Goal: Task Accomplishment & Management: Manage account settings

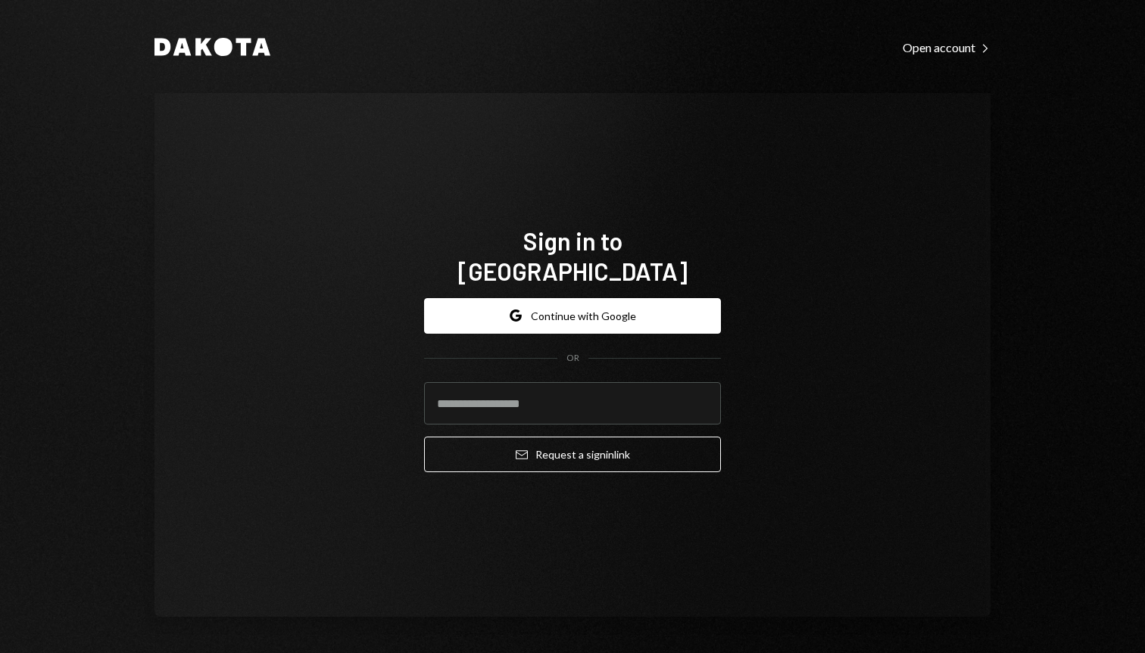
type input "*********"
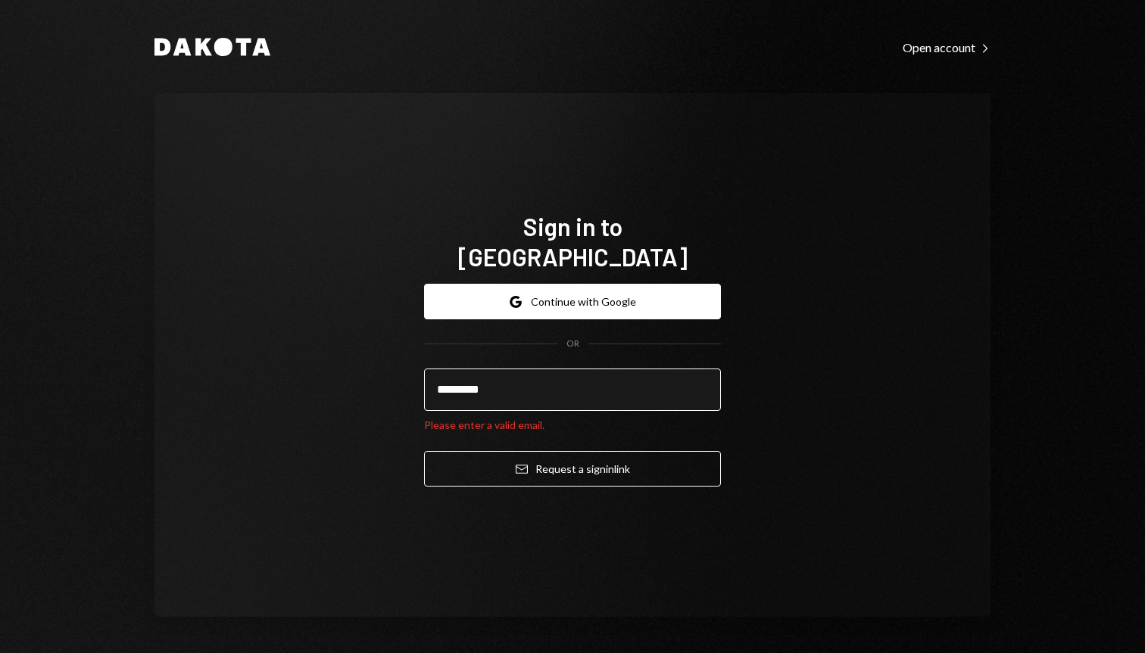
click at [466, 389] on input "*********" at bounding box center [572, 390] width 297 height 42
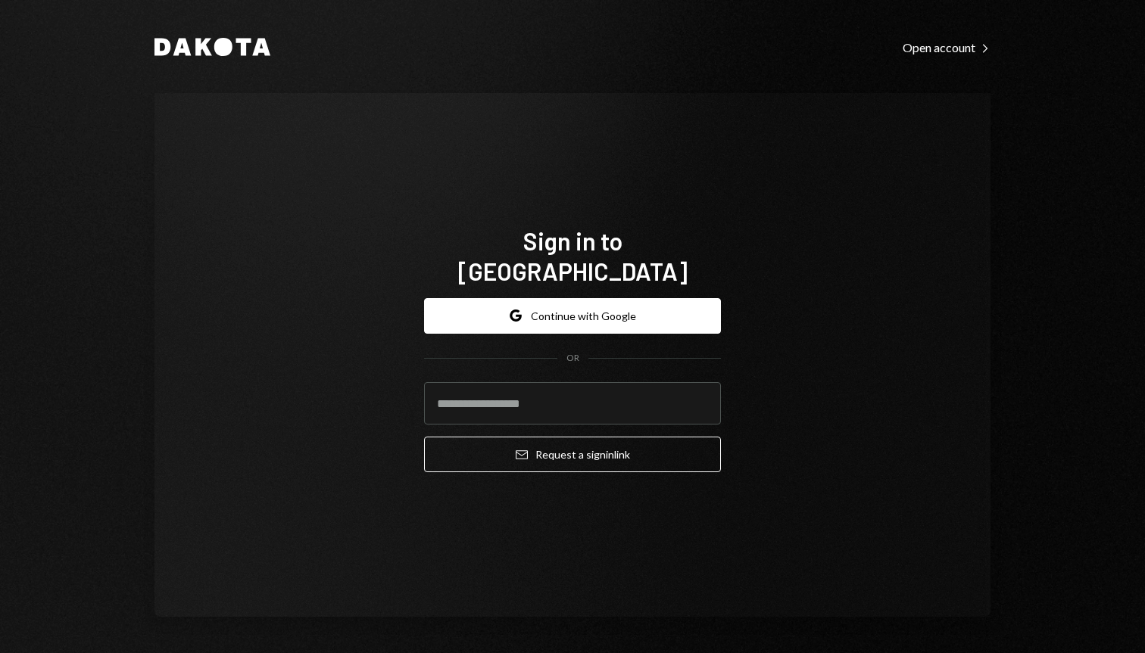
click at [366, 406] on div "Sign in to [GEOGRAPHIC_DATA] Google Continue with Google OR Email Request a sig…" at bounding box center [572, 355] width 836 height 524
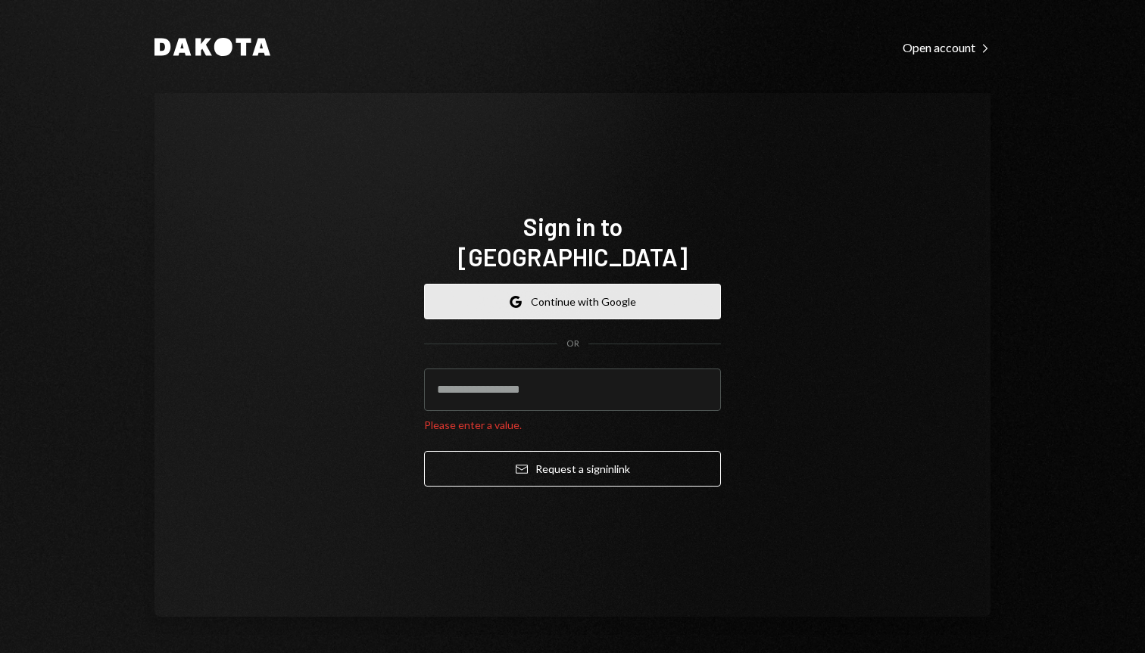
click at [485, 284] on button "Google Continue with Google" at bounding box center [572, 302] width 297 height 36
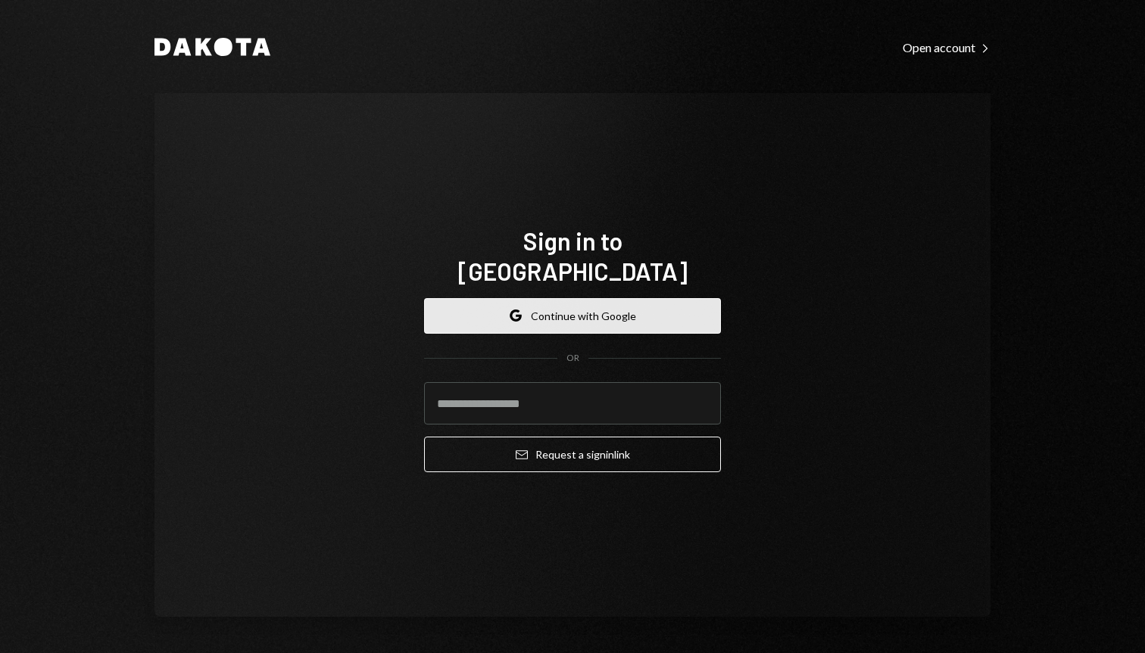
click at [491, 298] on button "Google Continue with Google" at bounding box center [572, 316] width 297 height 36
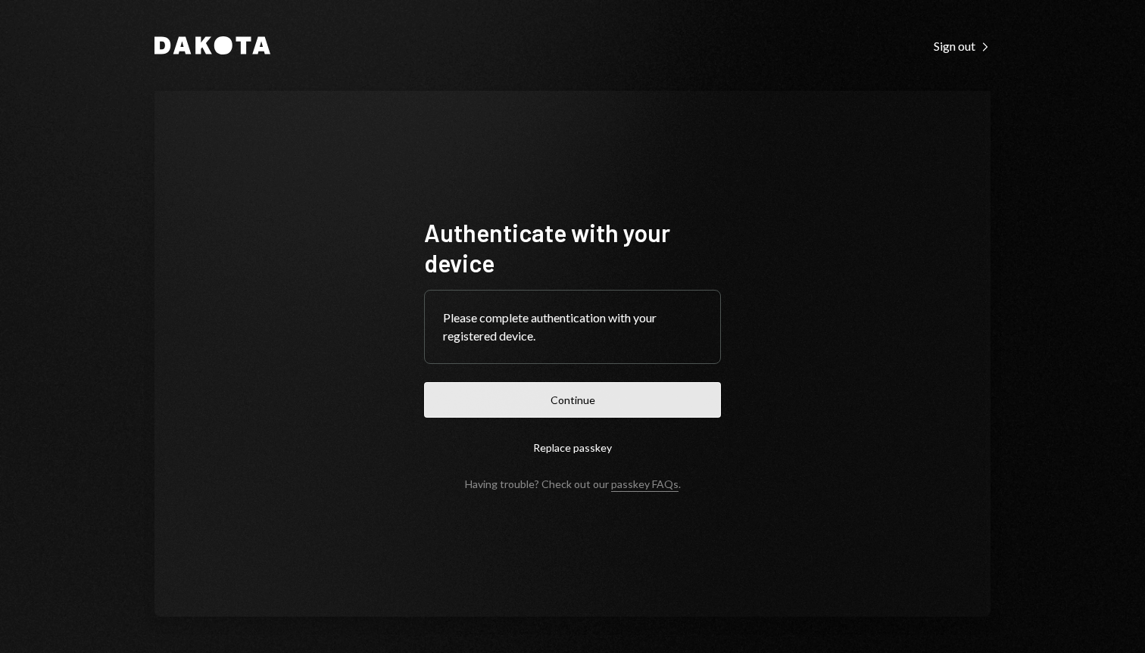
click at [575, 410] on button "Continue" at bounding box center [572, 400] width 297 height 36
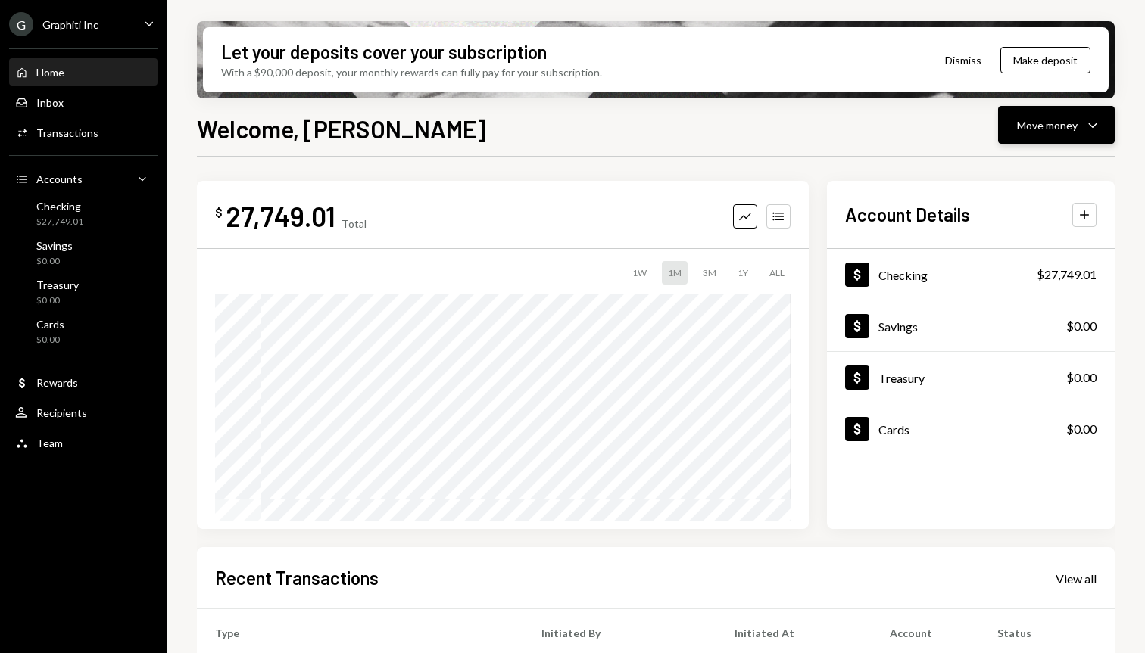
click at [1025, 129] on div "Move money" at bounding box center [1047, 125] width 61 height 16
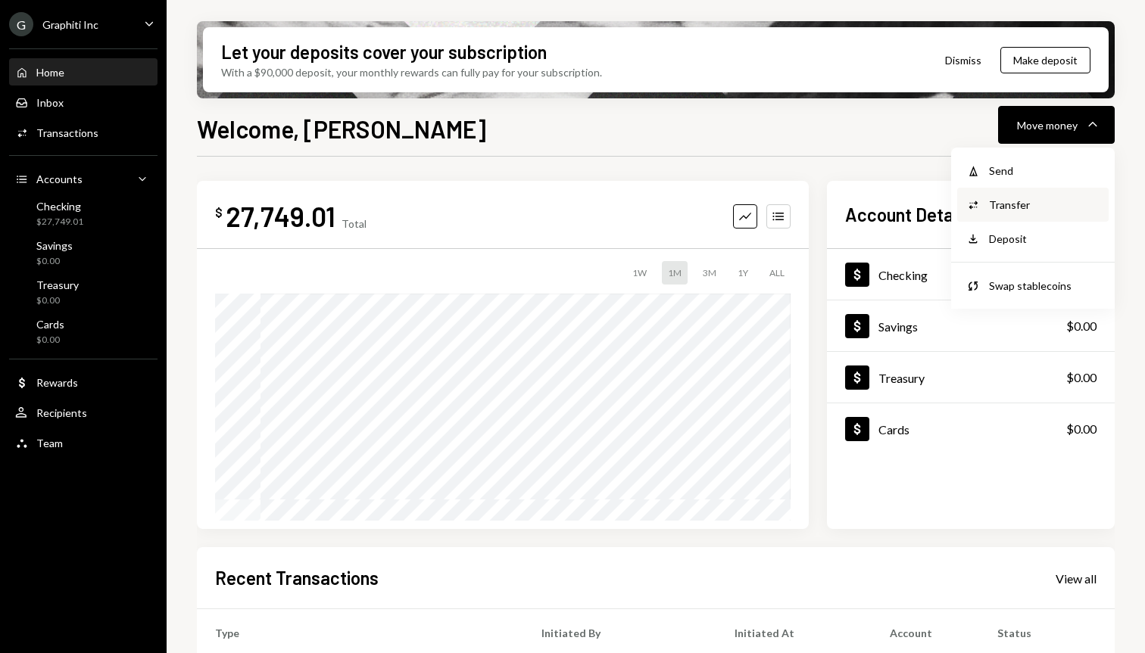
click at [979, 201] on icon "Convert" at bounding box center [973, 205] width 14 height 14
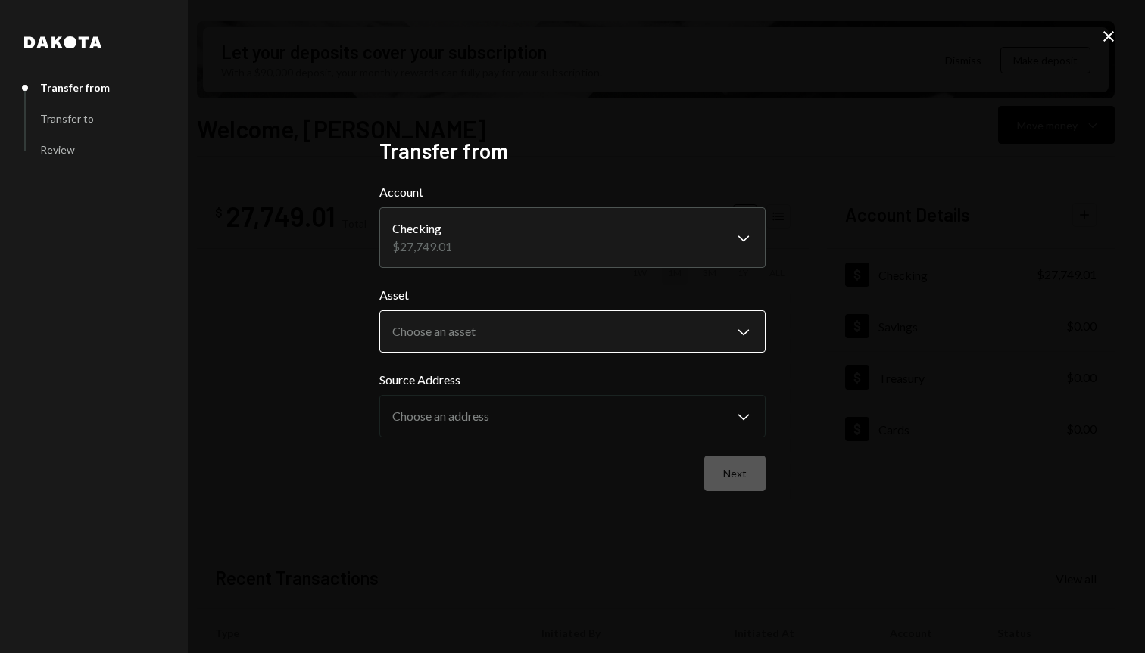
click at [475, 331] on body "G Graphiti Inc Caret Down Home Home Inbox Inbox Activities Transactions Account…" at bounding box center [572, 326] width 1145 height 653
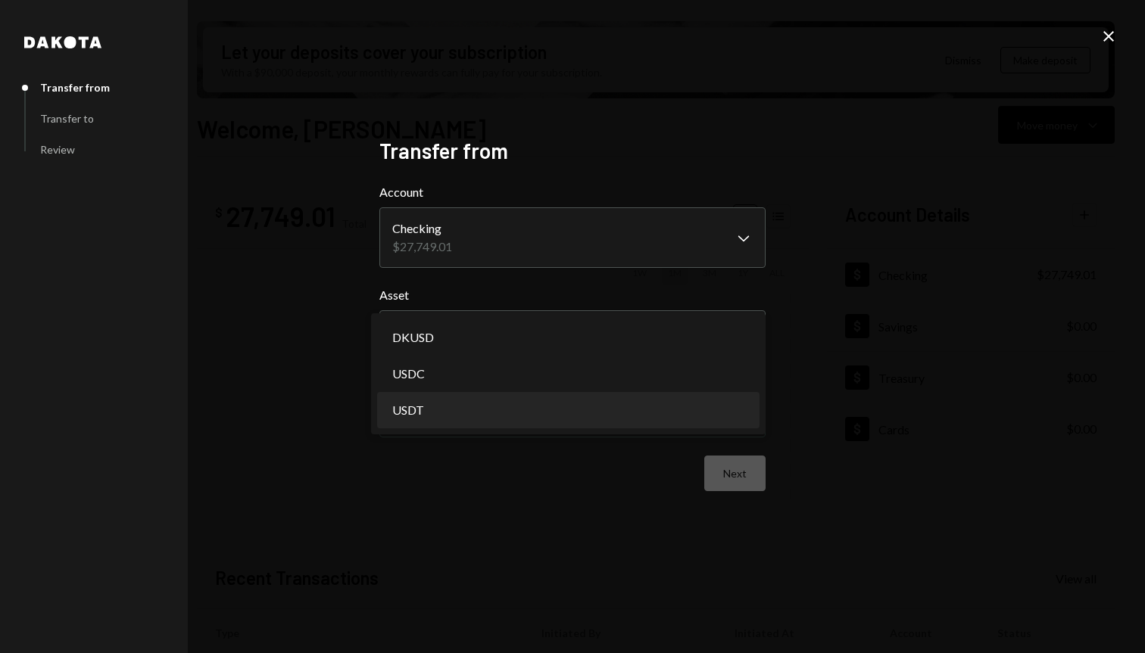
select select "****"
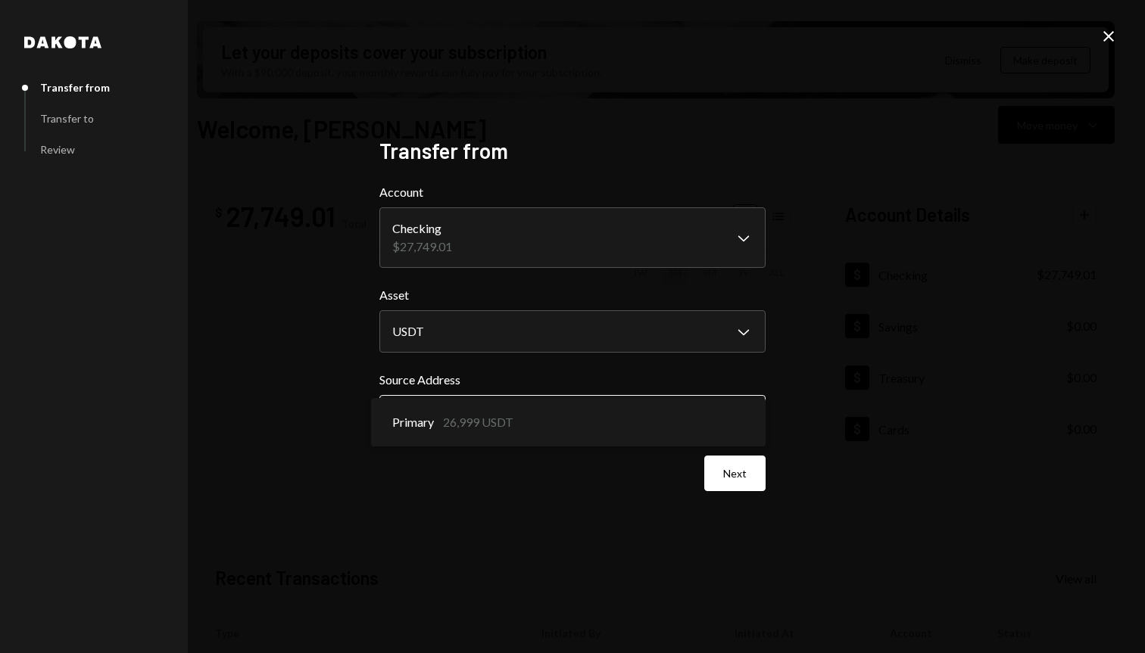
click at [433, 413] on body "G Graphiti Inc Caret Down Home Home Inbox Inbox Activities Transactions Account…" at bounding box center [572, 326] width 1145 height 653
click at [721, 470] on button "Next" at bounding box center [734, 474] width 61 height 36
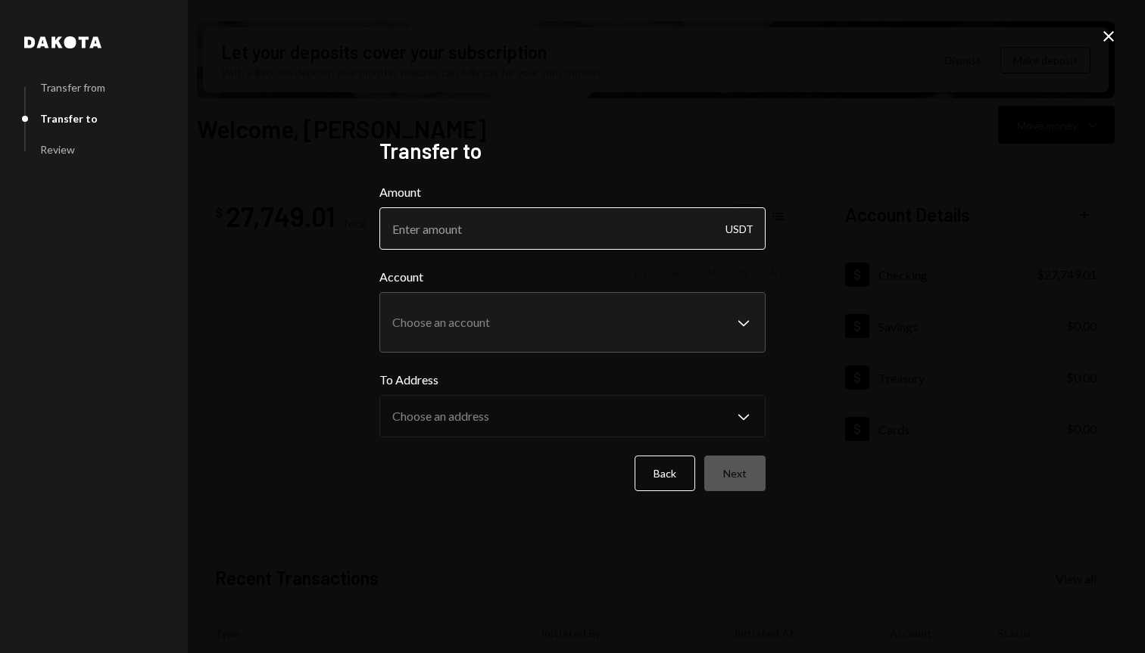
click at [508, 234] on input "Amount" at bounding box center [572, 228] width 386 height 42
click at [673, 474] on button "Back" at bounding box center [664, 474] width 61 height 36
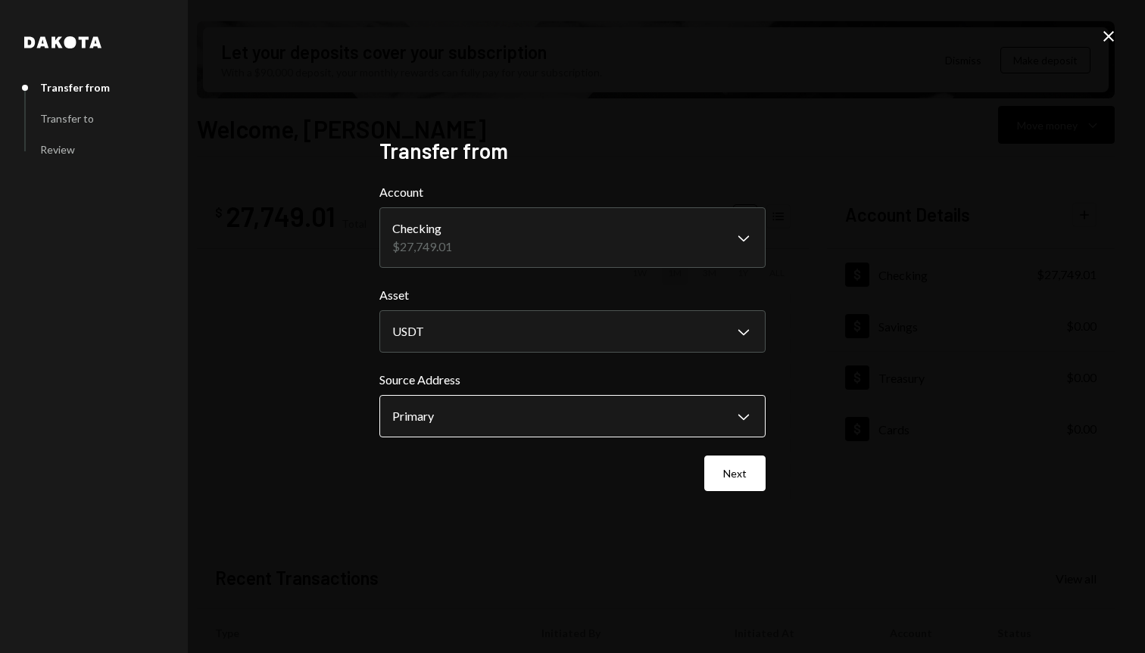
click at [588, 427] on body "G Graphiti Inc Caret Down Home Home Inbox Inbox Activities Transactions Account…" at bounding box center [572, 326] width 1145 height 653
click at [715, 479] on button "Next" at bounding box center [734, 474] width 61 height 36
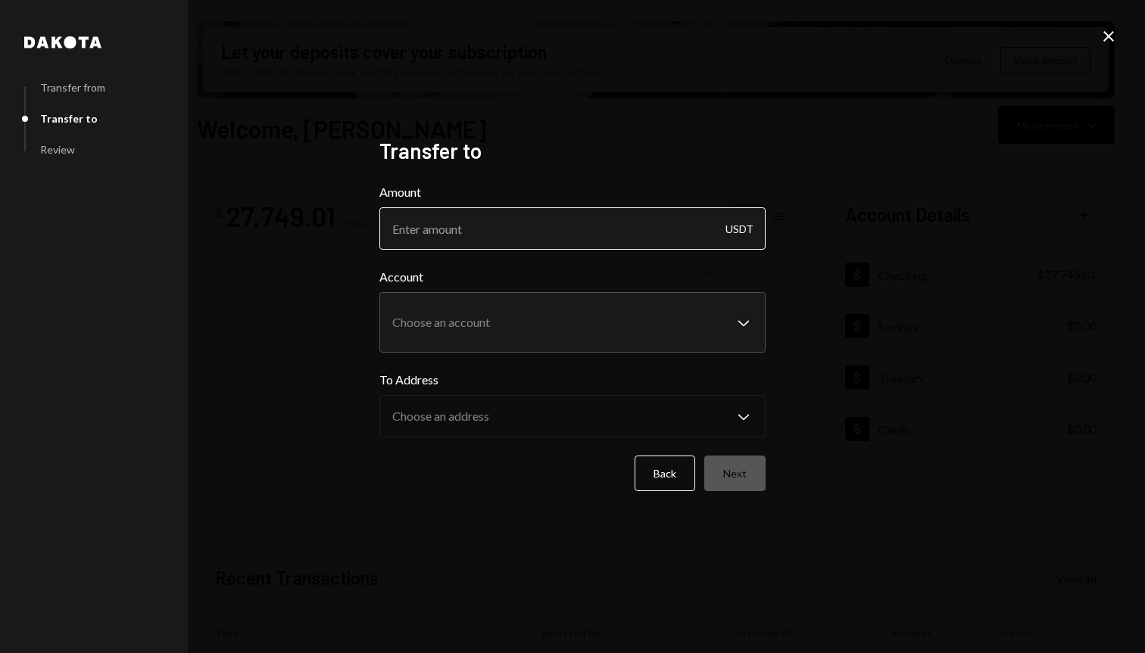
click at [516, 238] on input "Amount" at bounding box center [572, 228] width 386 height 42
type input "26999"
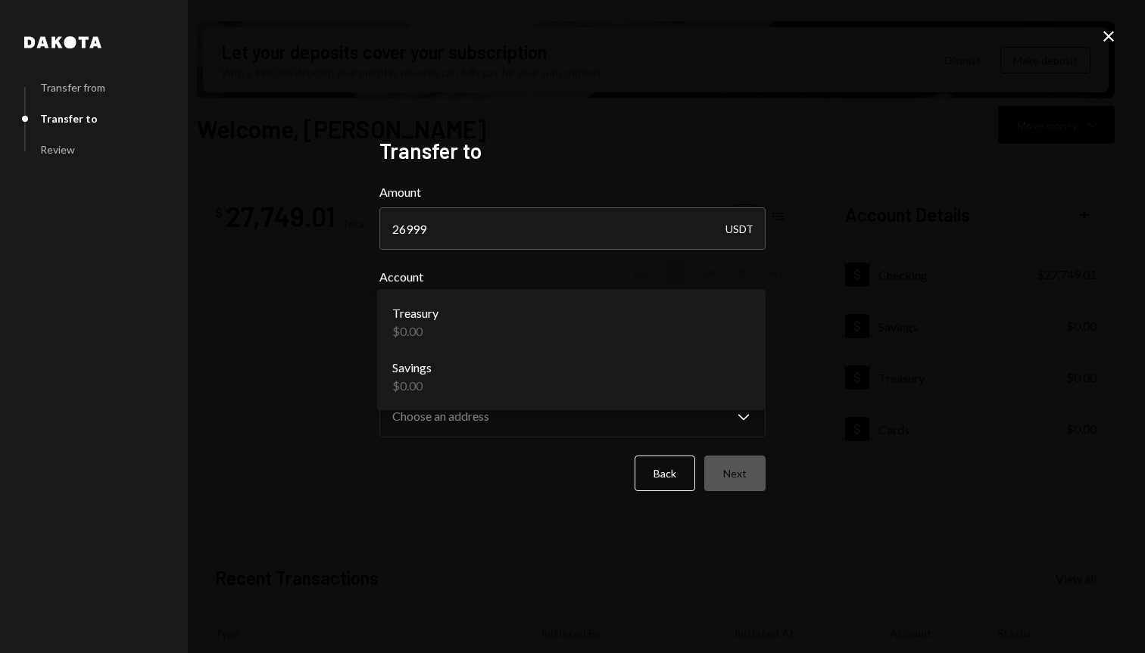
click at [444, 318] on body "G Graphiti Inc Caret Down Home Home Inbox Inbox Activities Transactions Account…" at bounding box center [572, 326] width 1145 height 653
click at [225, 333] on div "**********" at bounding box center [572, 326] width 1145 height 653
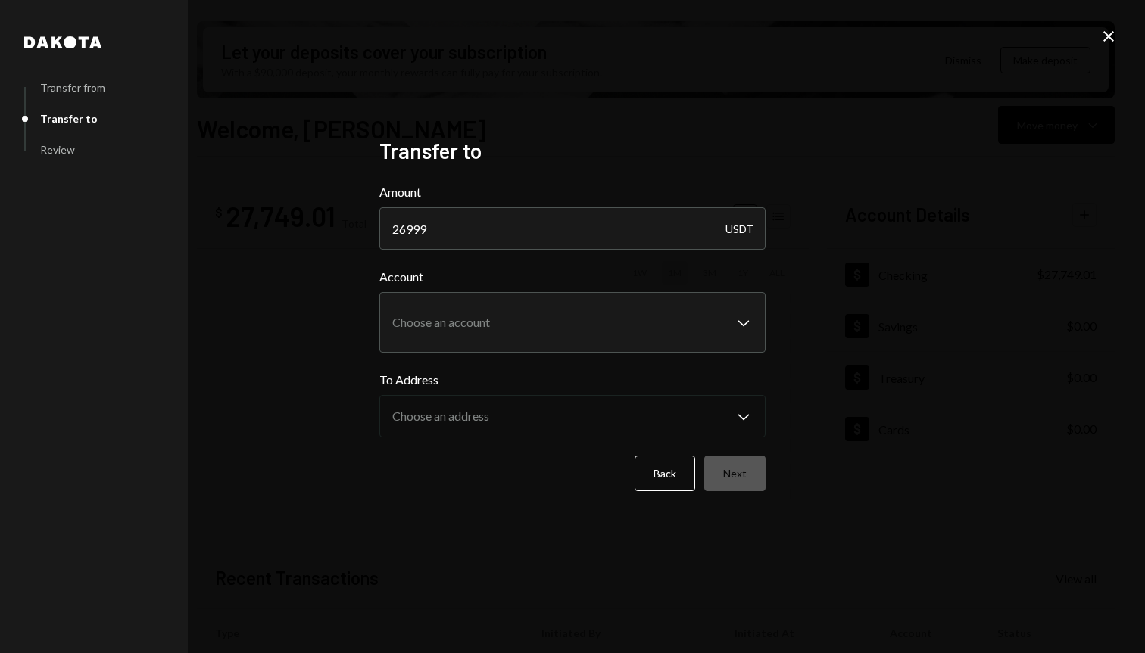
click at [1102, 44] on icon "Close" at bounding box center [1108, 36] width 18 height 18
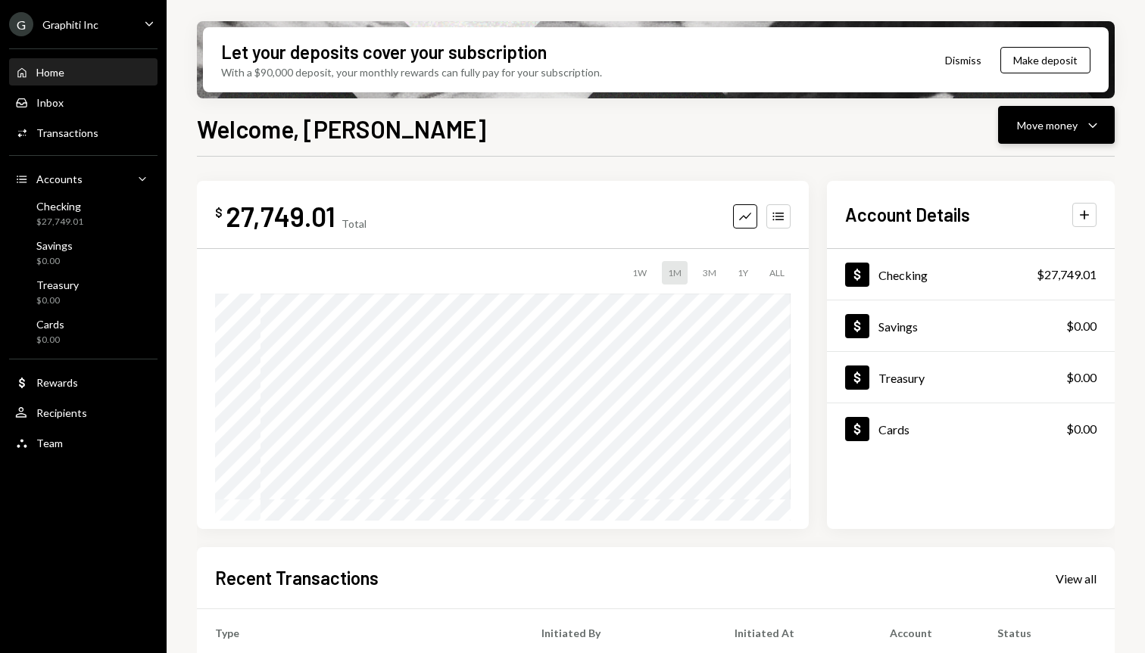
click at [1037, 136] on button "Move money Caret Down" at bounding box center [1056, 125] width 117 height 38
click at [1010, 172] on div "Send" at bounding box center [1044, 171] width 111 height 16
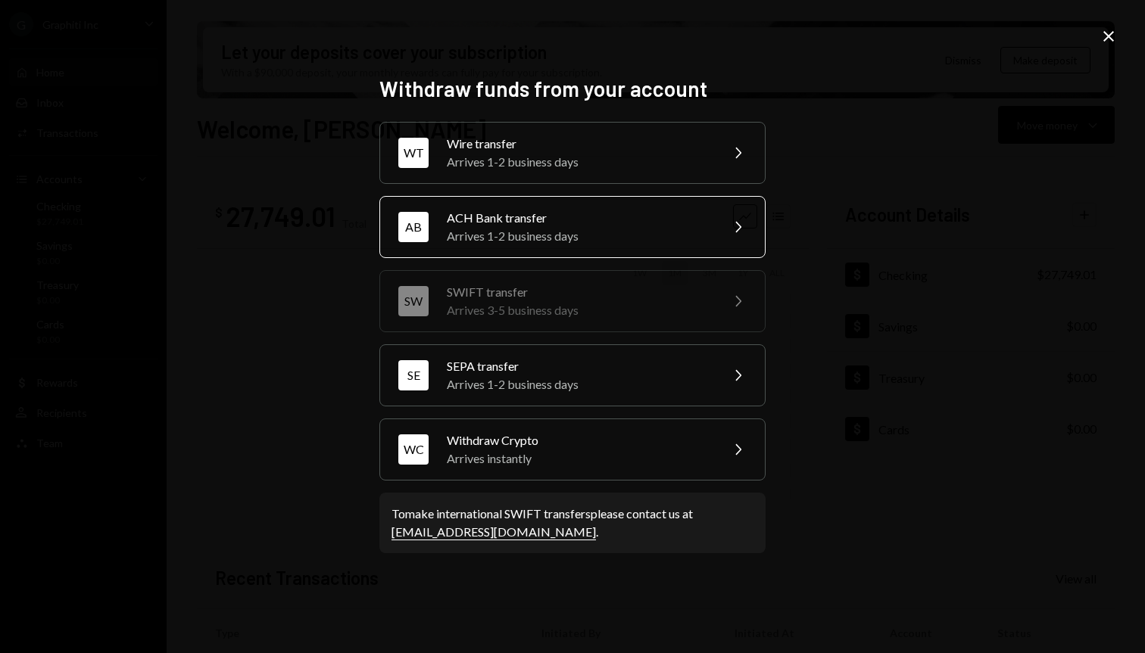
click at [483, 234] on div "Arrives 1-2 business days" at bounding box center [578, 236] width 263 height 18
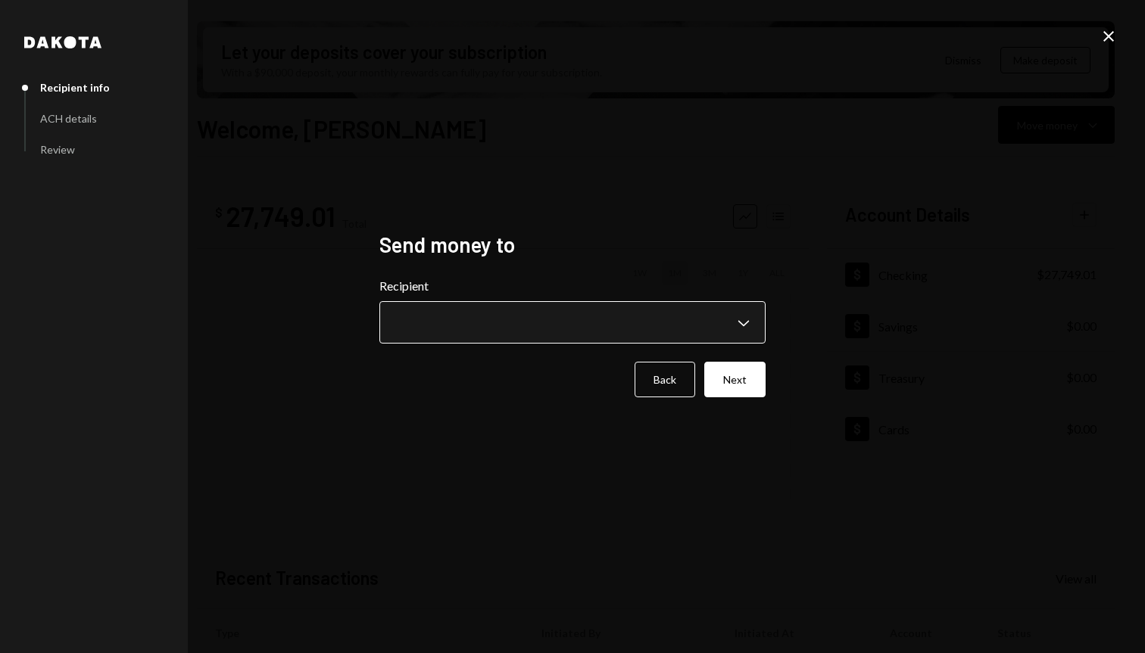
click at [451, 313] on body "G Graphiti Inc Caret Down Home Home Inbox Inbox Activities Transactions Account…" at bounding box center [572, 326] width 1145 height 653
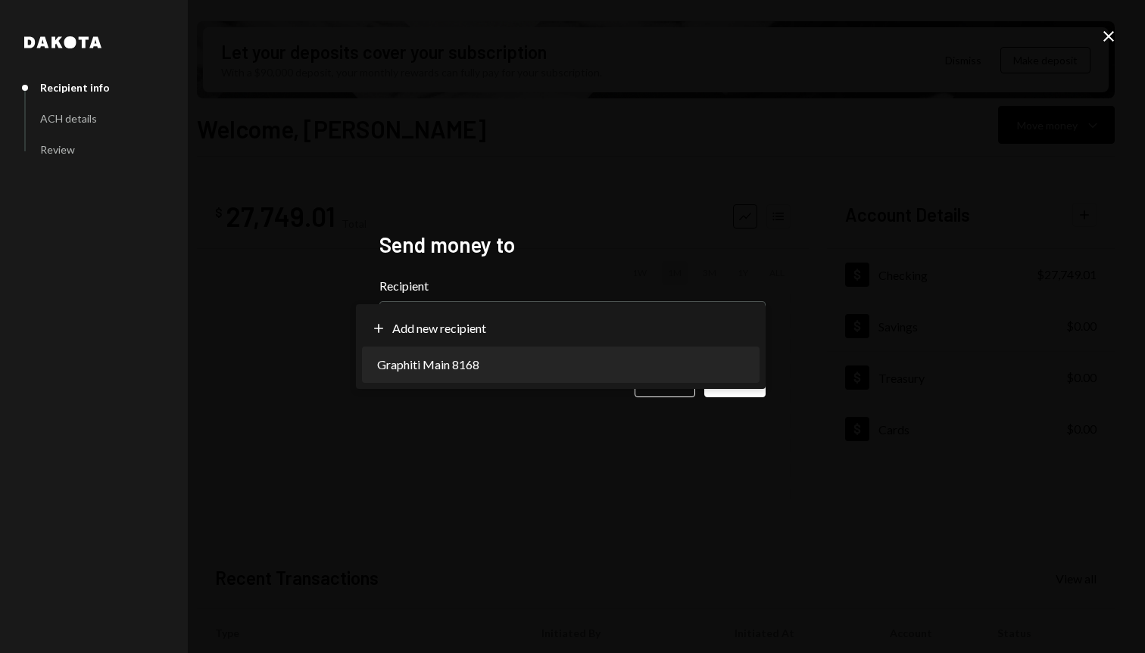
select select "**********"
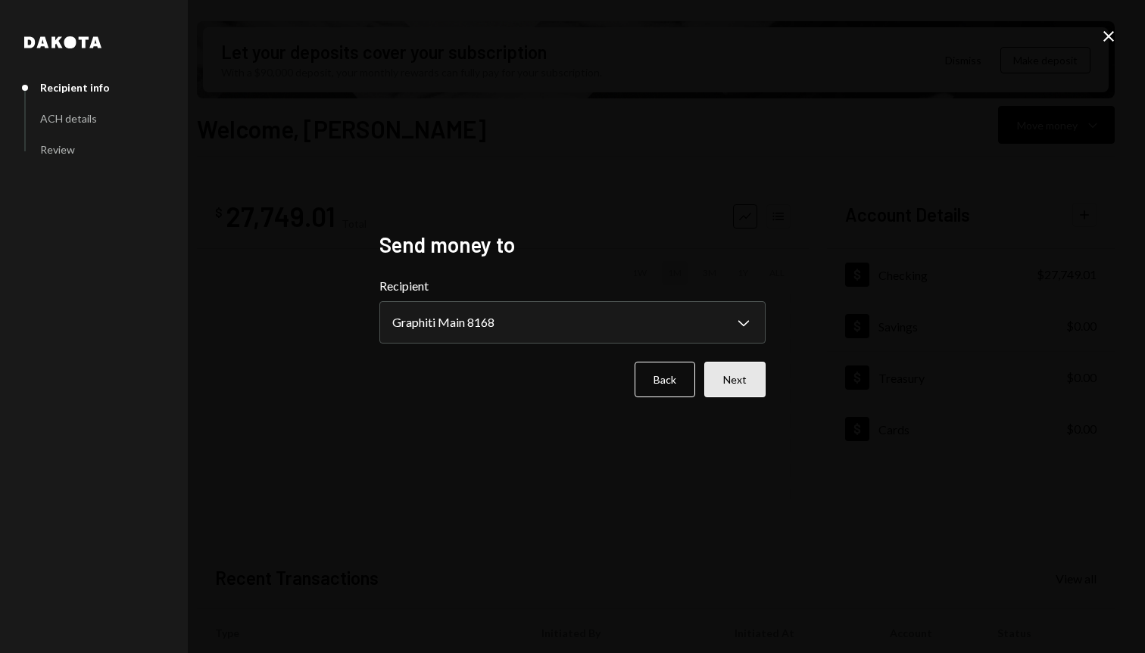
click at [738, 379] on button "Next" at bounding box center [734, 380] width 61 height 36
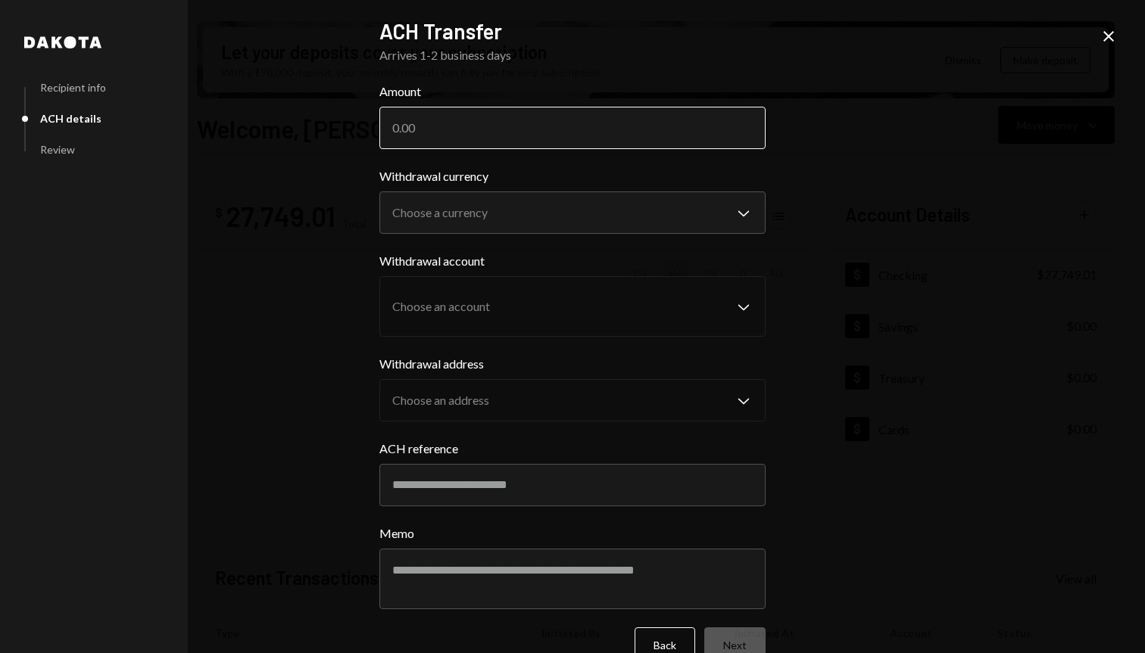
click at [456, 132] on input "Amount" at bounding box center [572, 128] width 386 height 42
type input "26999"
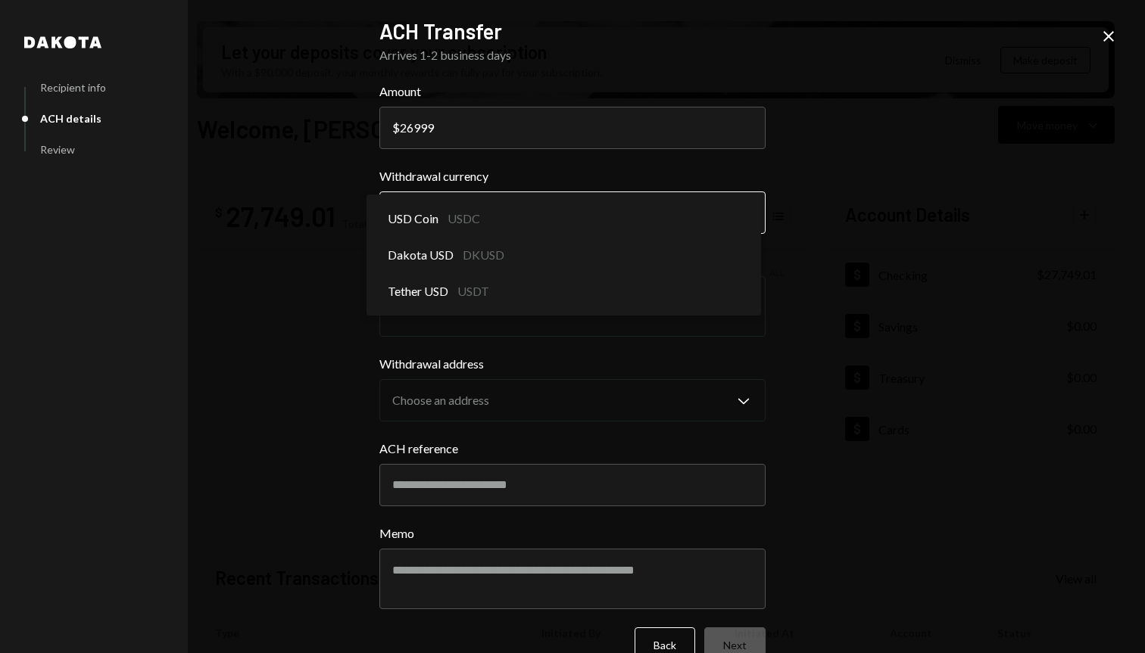
click at [443, 223] on body "G Graphiti Inc Caret Down Home Home Inbox Inbox Activities Transactions Account…" at bounding box center [572, 326] width 1145 height 653
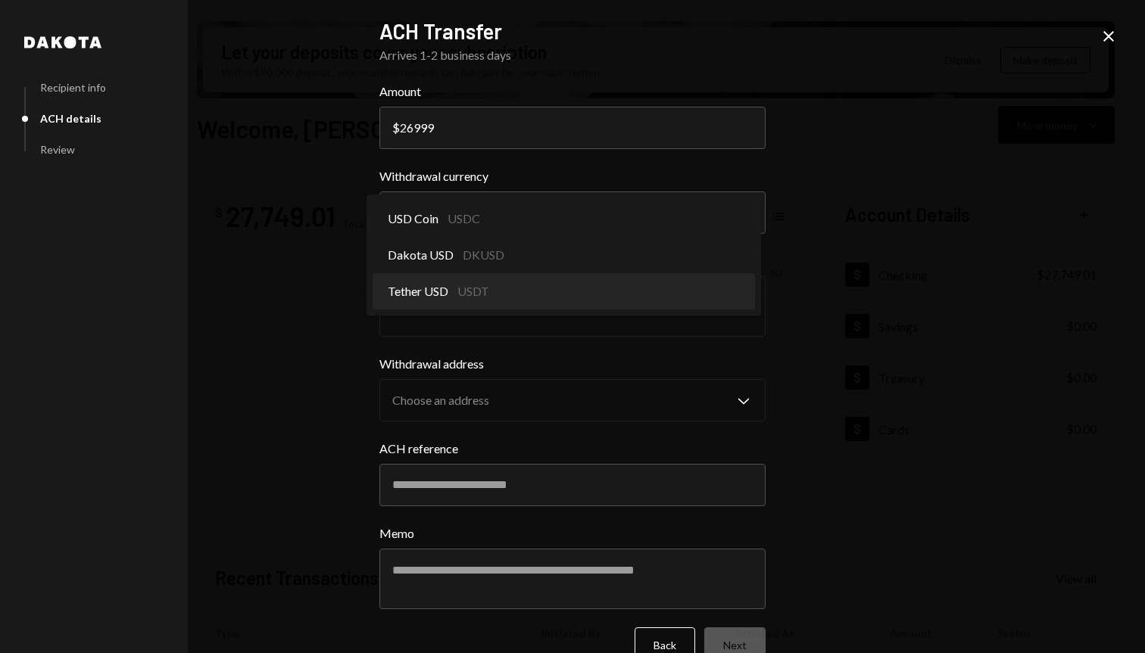
select select "****"
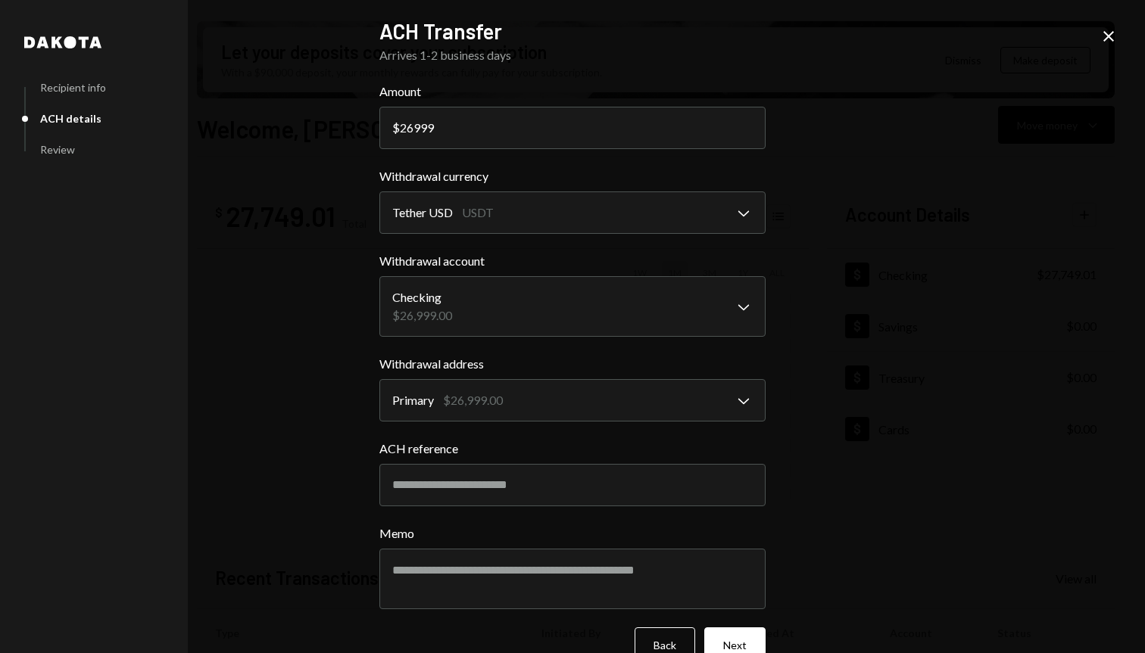
scroll to position [33, 0]
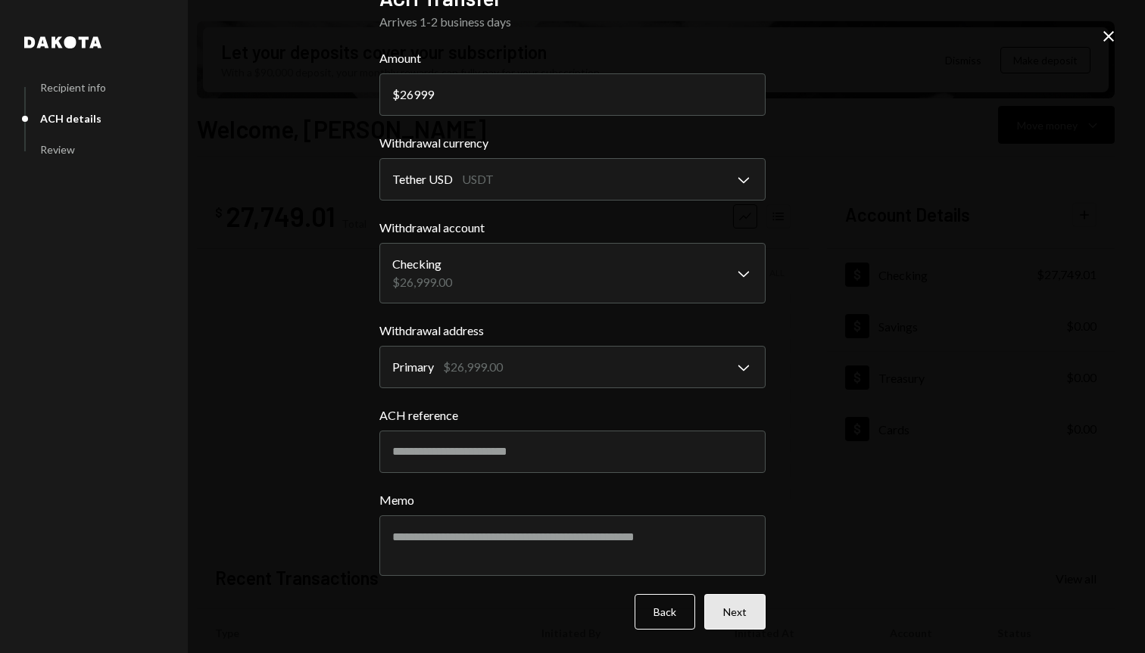
click at [717, 612] on button "Next" at bounding box center [734, 612] width 61 height 36
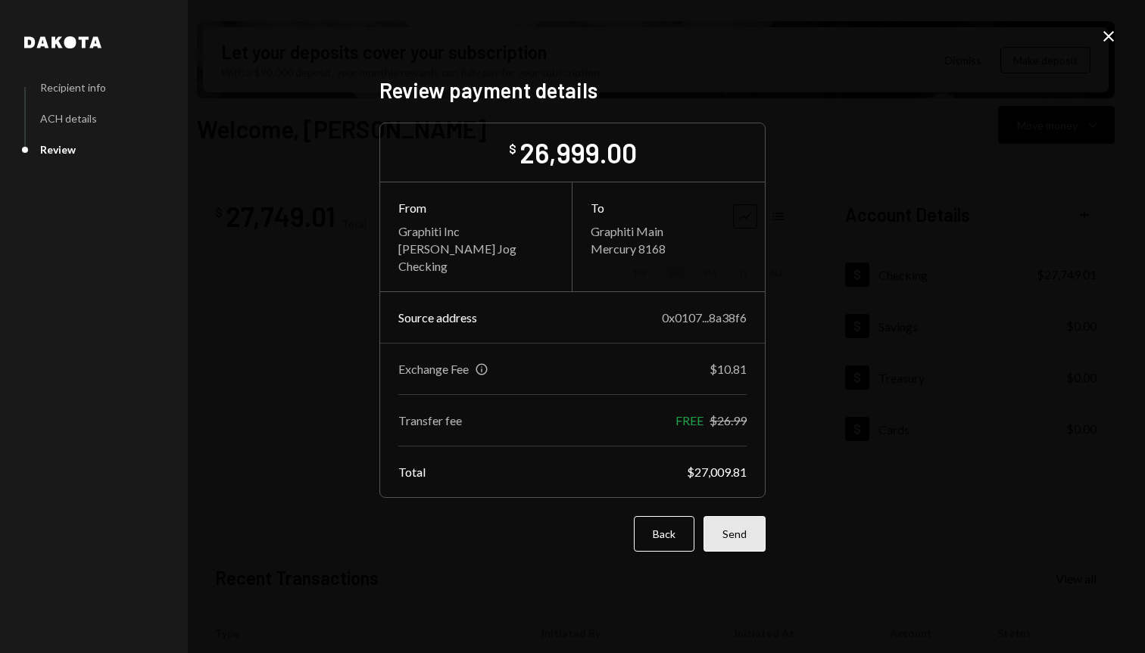
click at [726, 537] on button "Send" at bounding box center [734, 534] width 62 height 36
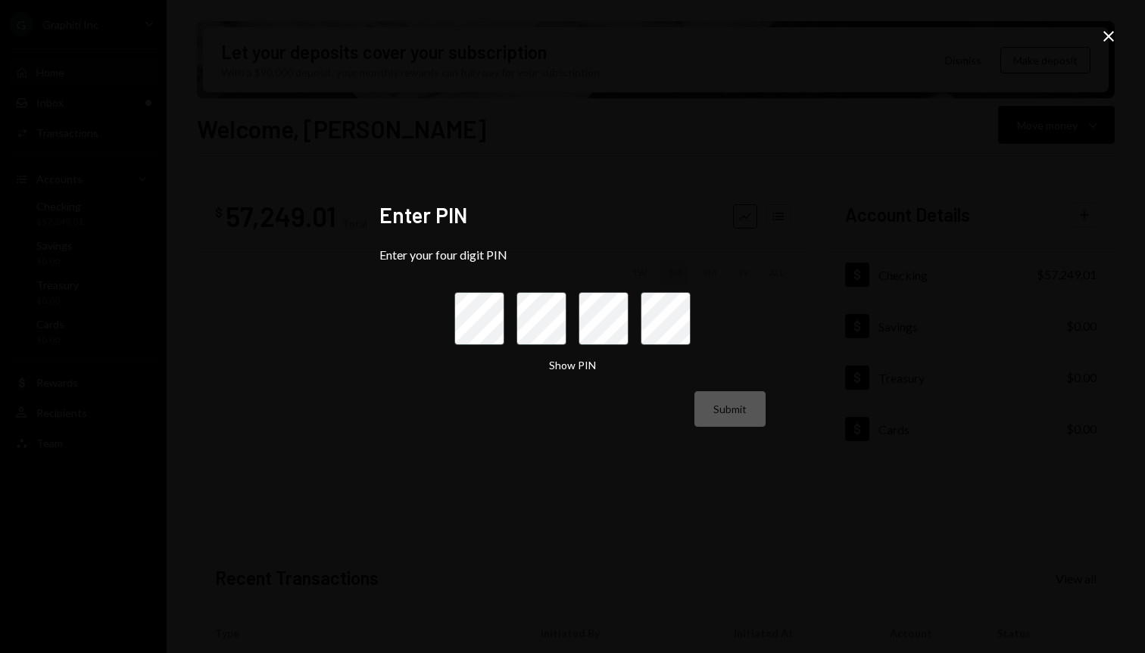
click at [1105, 39] on icon at bounding box center [1108, 36] width 11 height 11
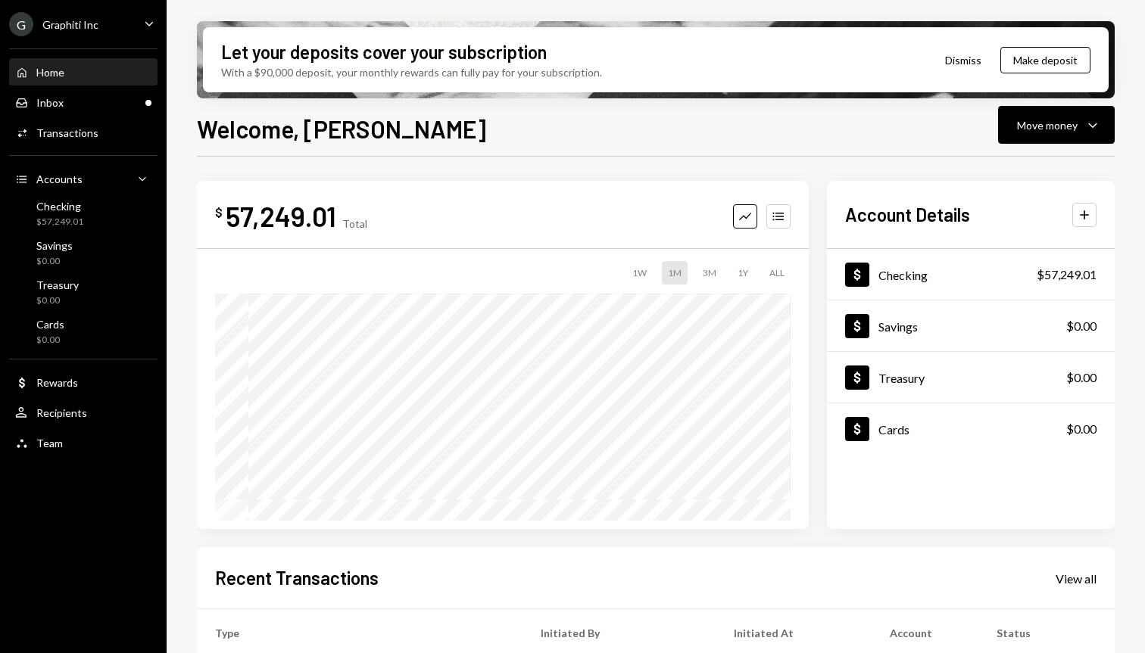
click at [645, 123] on div "Welcome, Ketan Move money Caret Down" at bounding box center [656, 127] width 918 height 33
click at [800, 136] on div "Welcome, Ketan Move money Caret Down" at bounding box center [656, 127] width 918 height 33
click at [410, 161] on div "$ 57,249.01 Total Graph Accounts 1W 1M 3M 1Y ALL $27,999.01 Sep 22, 2025 Accoun…" at bounding box center [656, 544] width 918 height 774
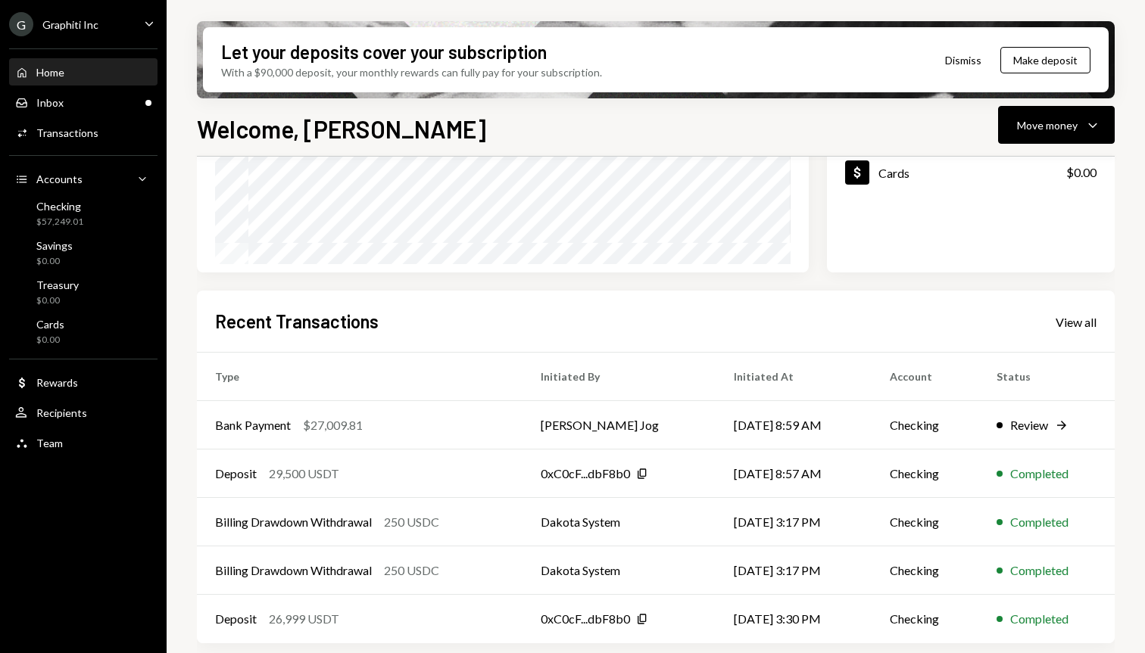
scroll to position [259, 0]
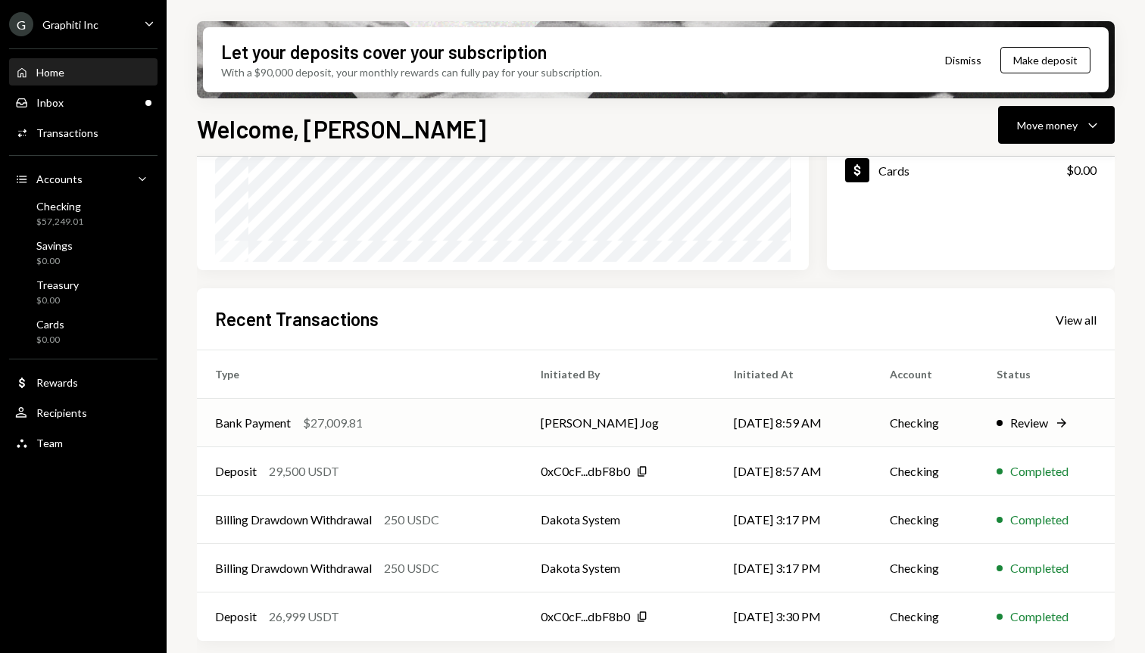
click at [1057, 423] on icon "Right Arrow" at bounding box center [1061, 423] width 15 height 15
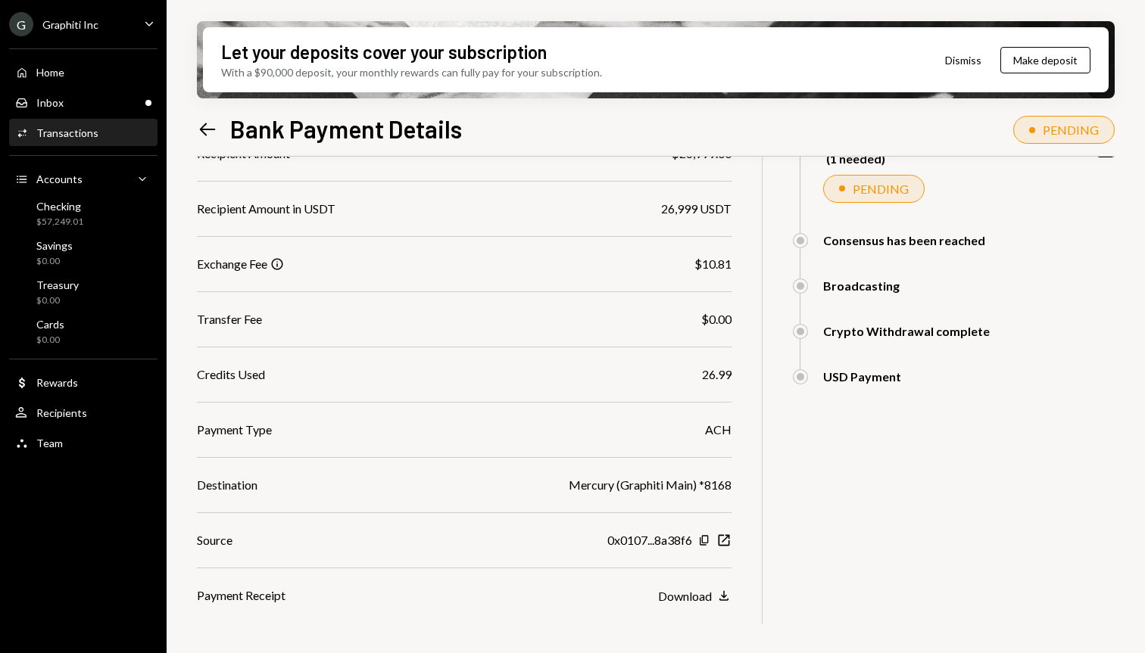
scroll to position [235, 0]
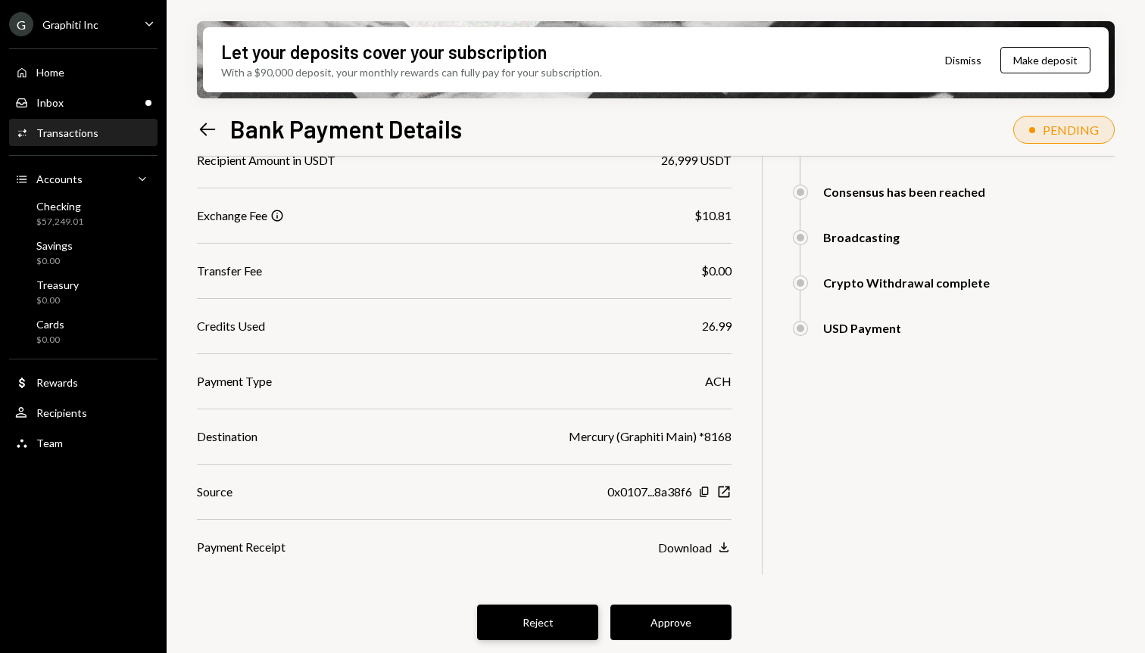
click at [531, 629] on button "Reject" at bounding box center [537, 623] width 121 height 36
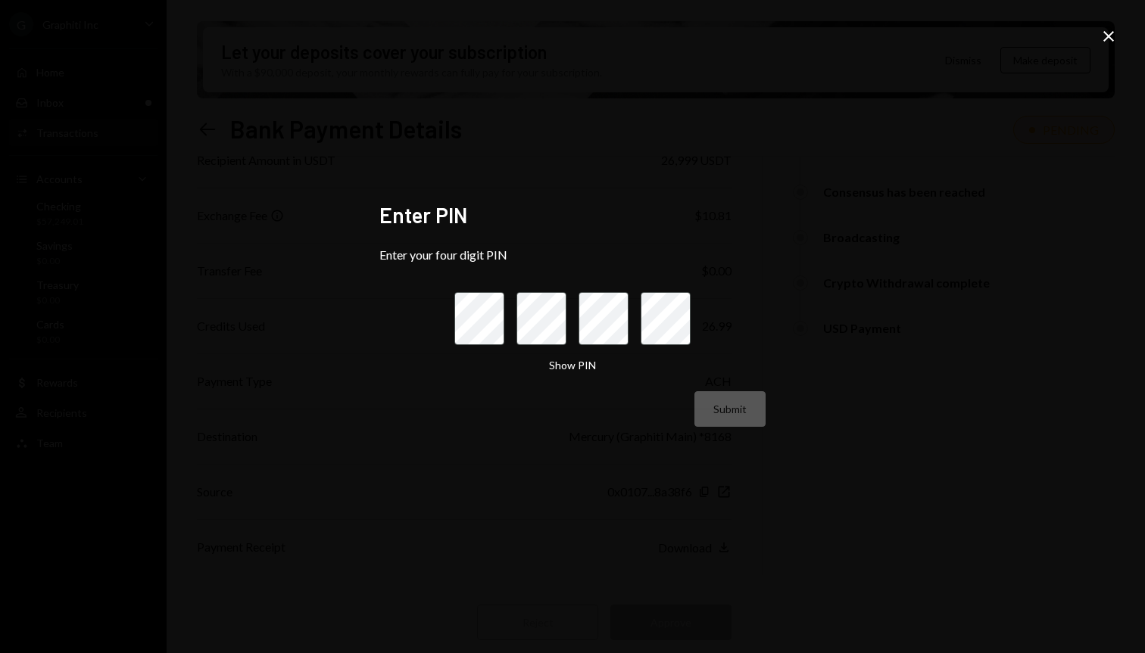
click at [1105, 33] on icon at bounding box center [1108, 36] width 11 height 11
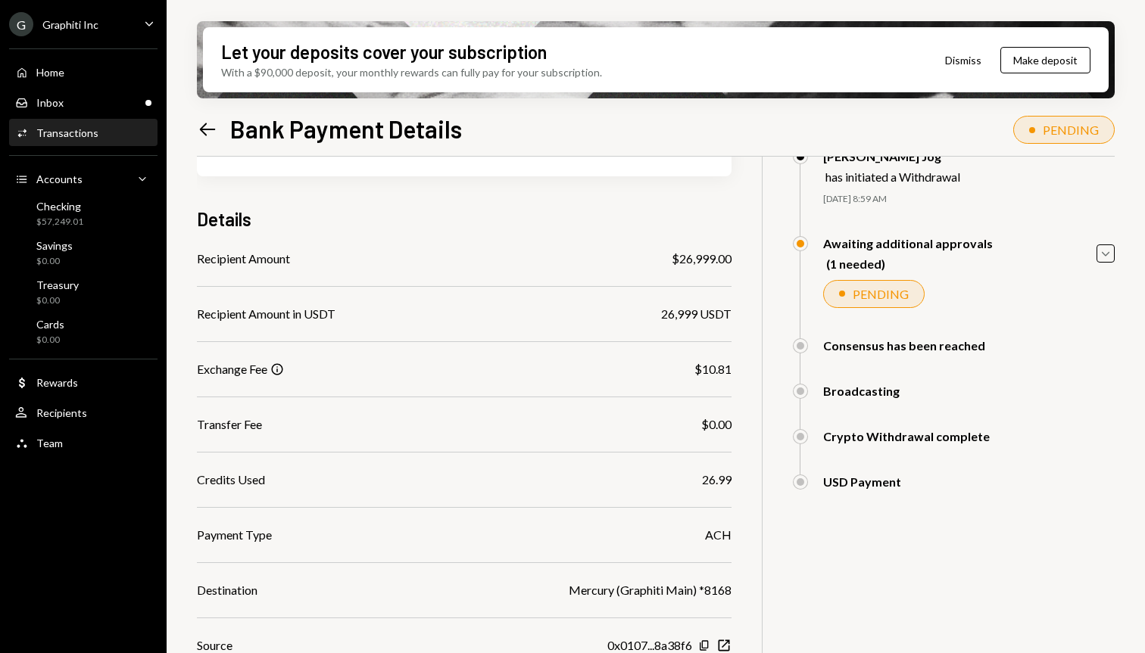
scroll to position [0, 0]
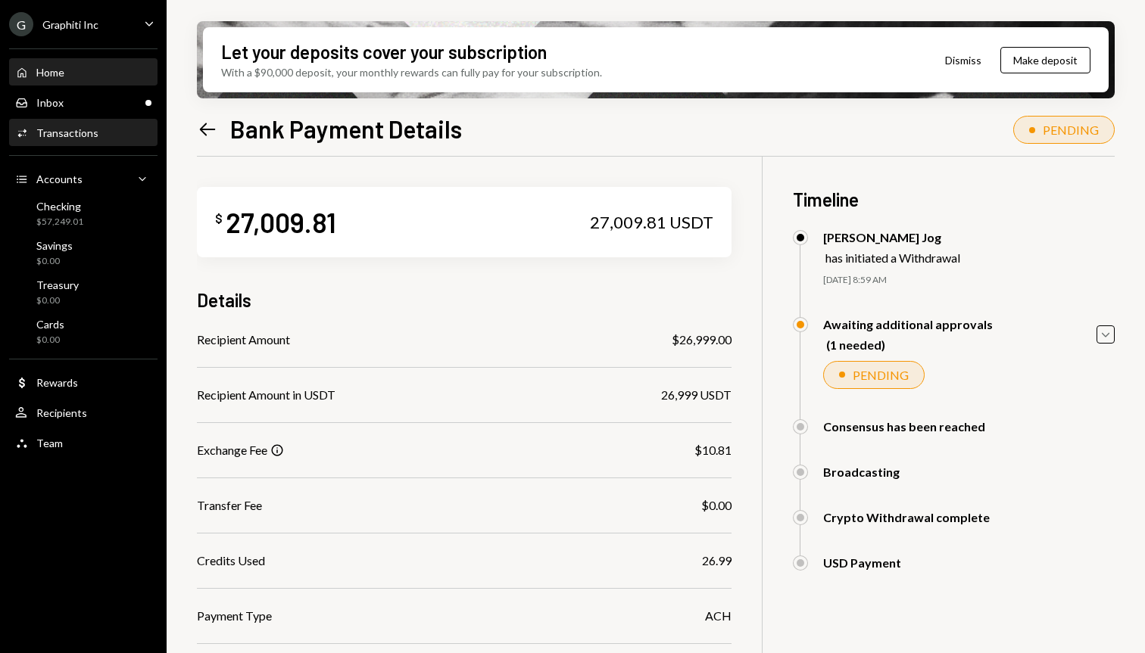
click at [96, 66] on div "Home Home" at bounding box center [83, 73] width 136 height 14
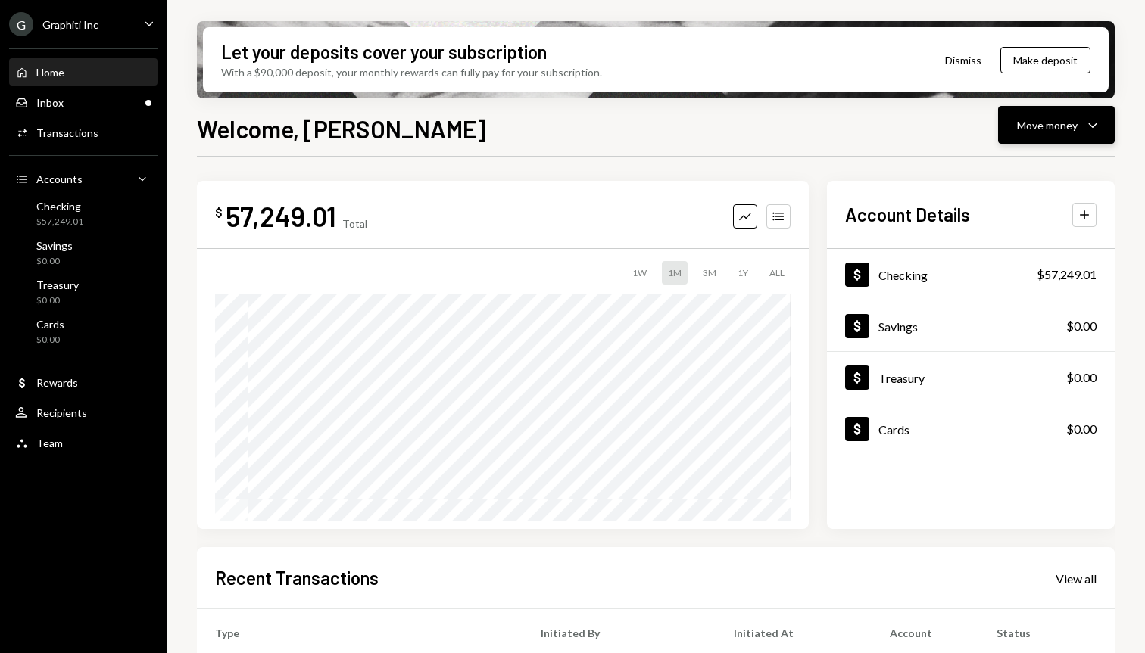
click at [1016, 130] on button "Move money Caret Down" at bounding box center [1056, 125] width 117 height 38
click at [813, 137] on div "Welcome, Ketan Move money Caret Down" at bounding box center [656, 127] width 918 height 33
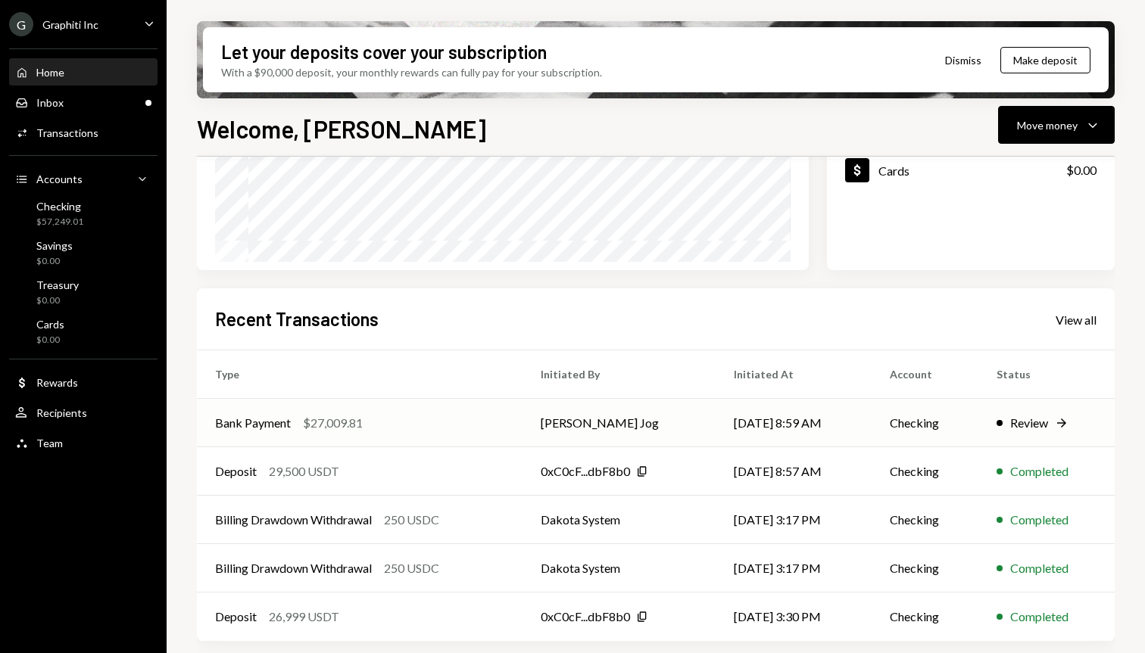
click at [718, 420] on td "[DATE] 8:59 AM" at bounding box center [792, 423] width 155 height 48
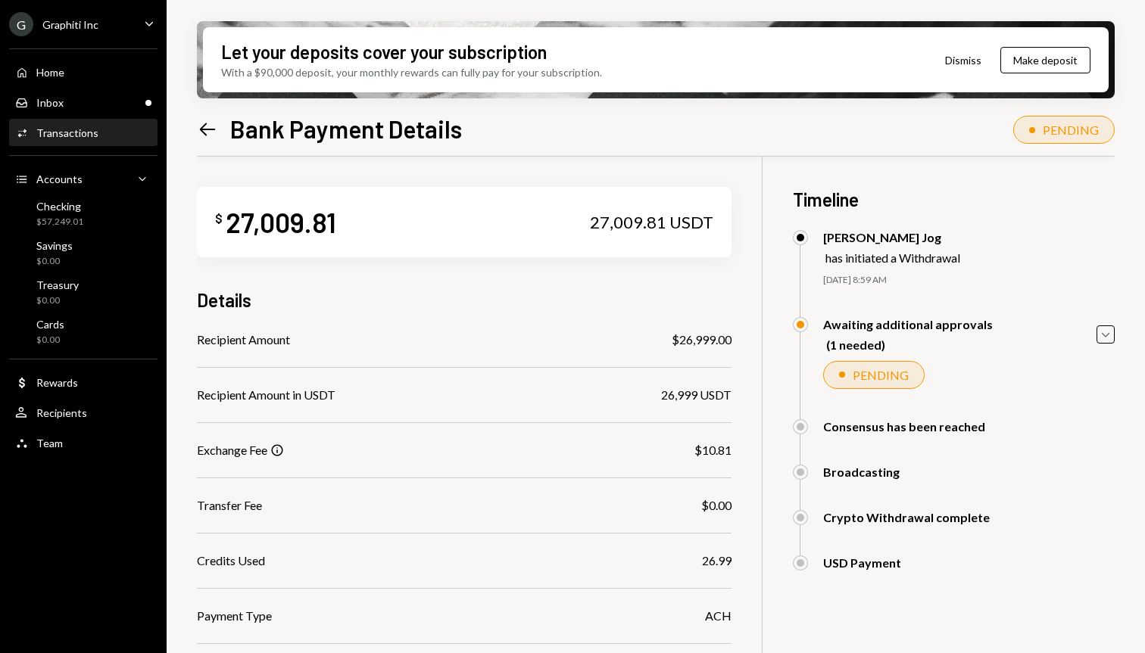
scroll to position [235, 0]
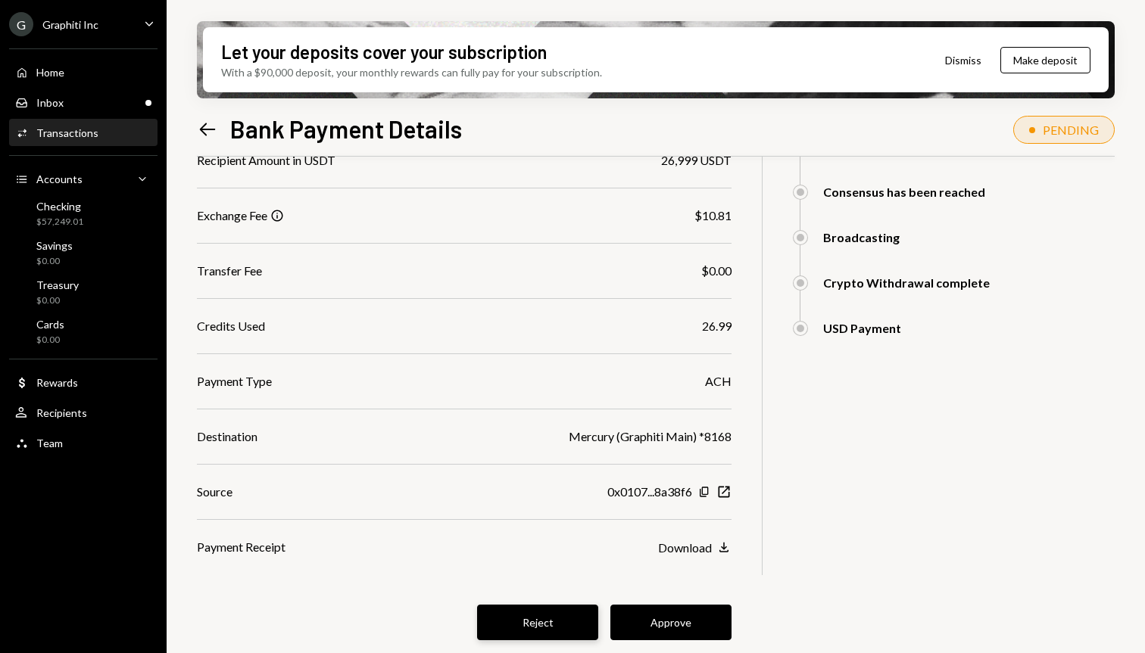
click at [536, 616] on button "Reject" at bounding box center [537, 623] width 121 height 36
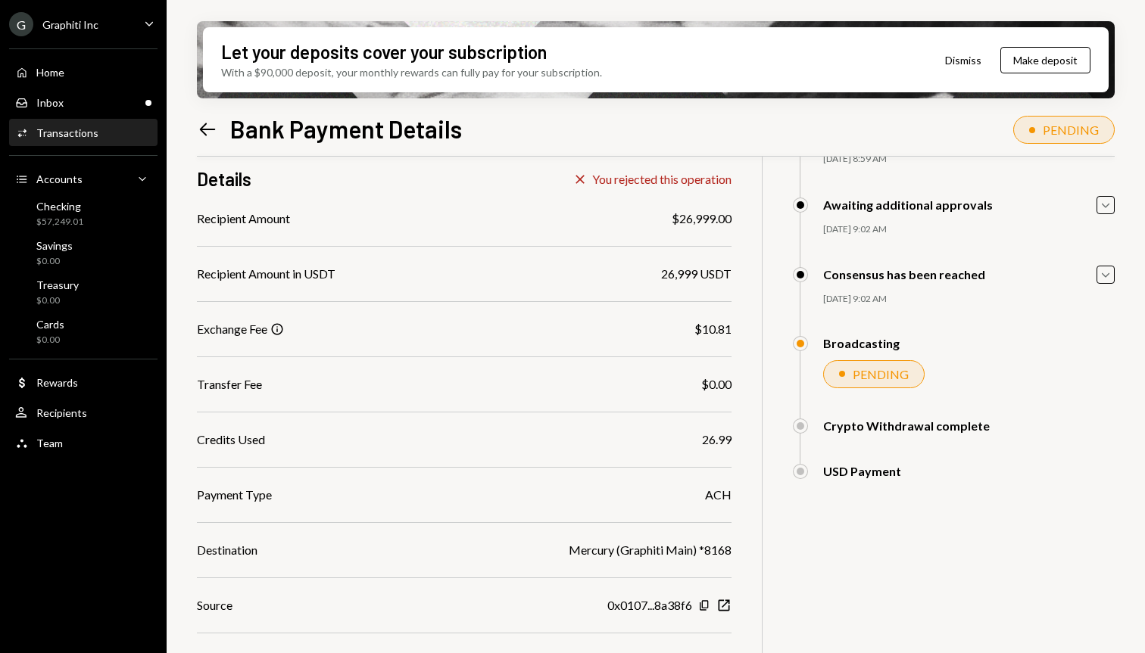
scroll to position [0, 0]
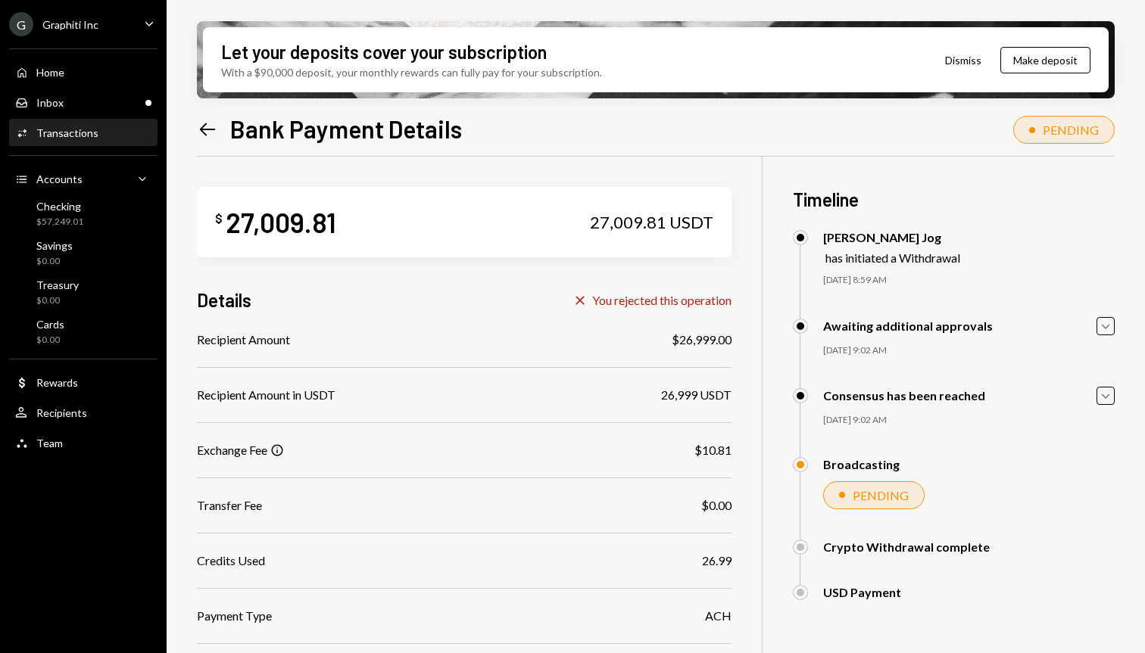
click at [210, 132] on icon "Left Arrow" at bounding box center [207, 129] width 21 height 21
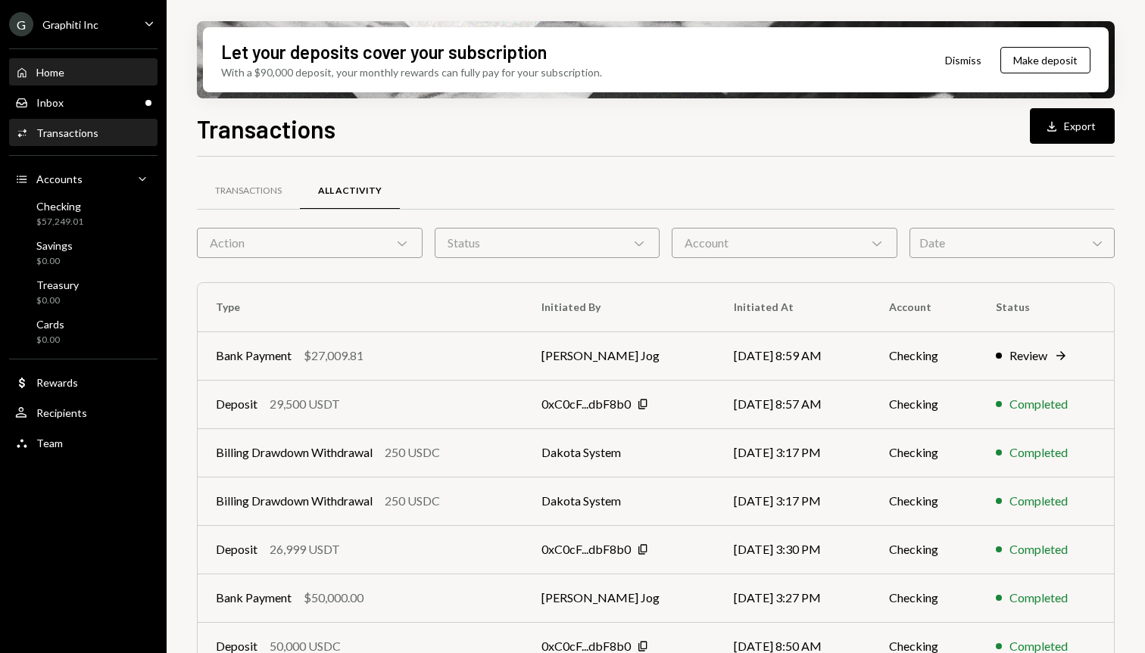
click at [59, 70] on div "Home" at bounding box center [50, 72] width 28 height 13
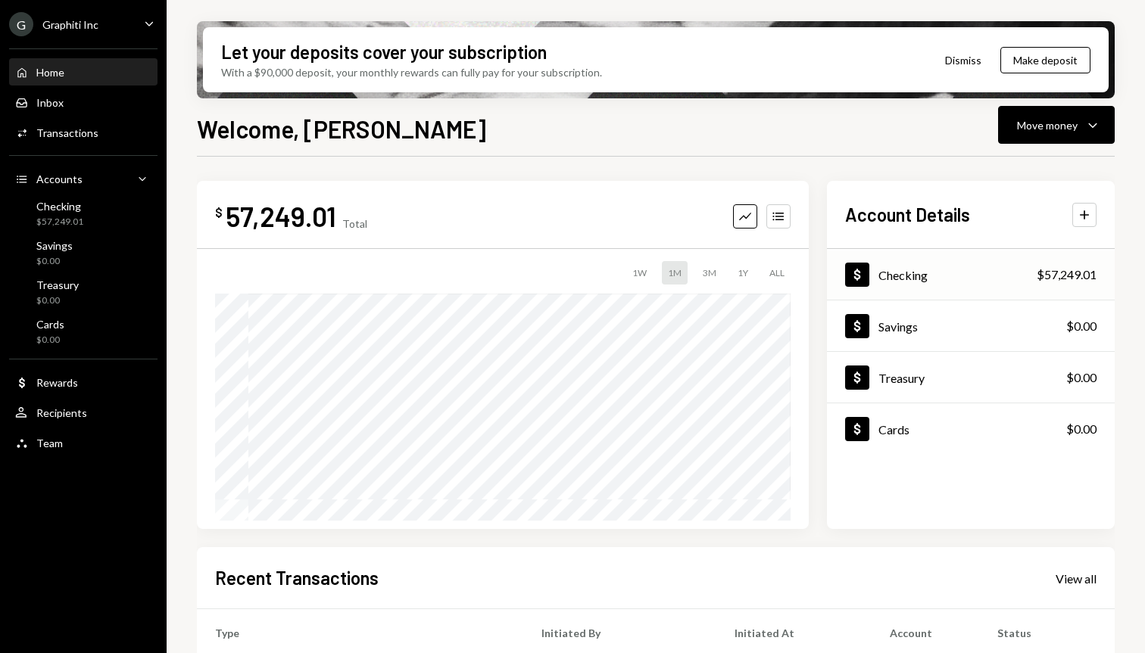
click at [907, 268] on div "Checking" at bounding box center [902, 275] width 49 height 14
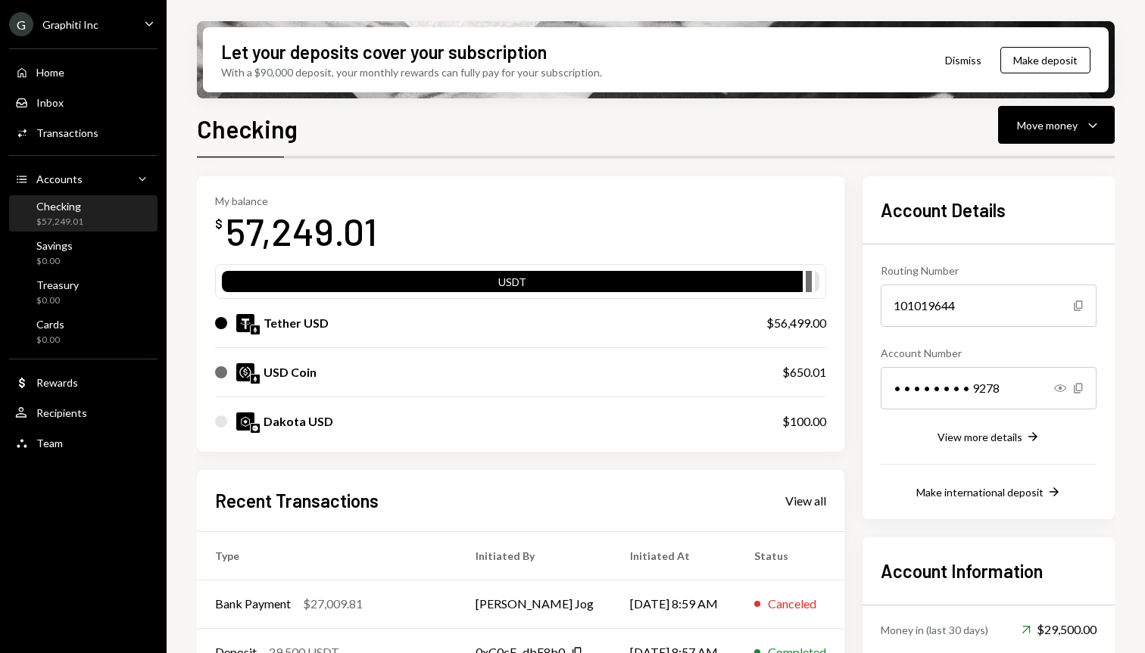
scroll to position [100, 0]
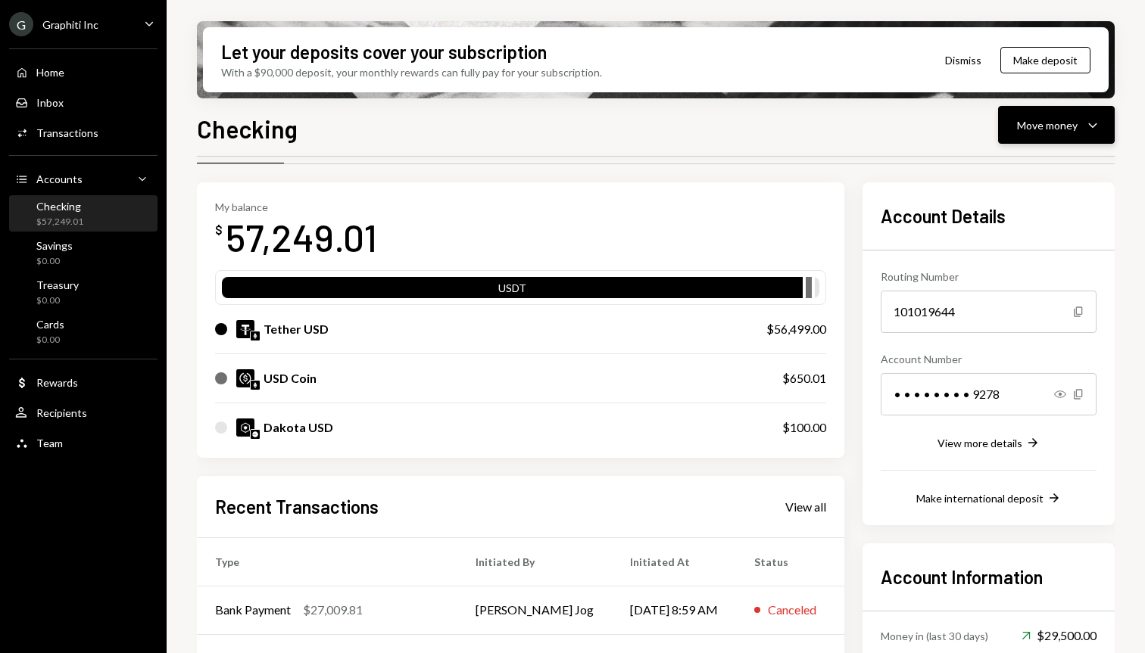
click at [1057, 122] on div "Move money" at bounding box center [1047, 125] width 61 height 16
click at [993, 166] on div "Send" at bounding box center [1044, 171] width 111 height 16
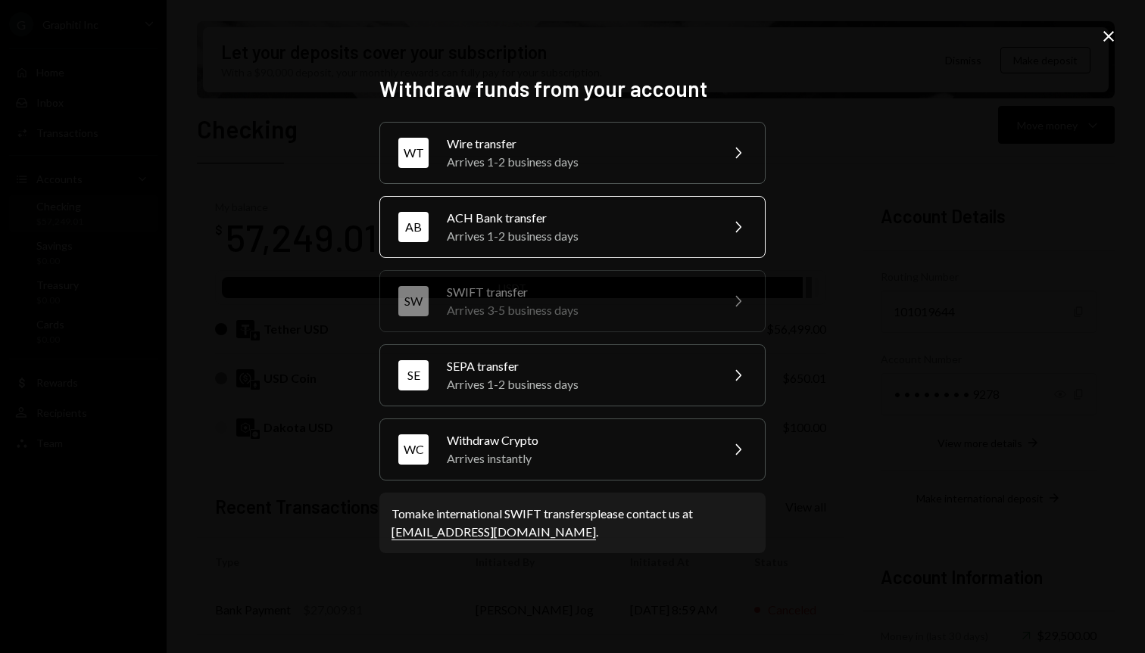
click at [463, 215] on div "ACH Bank transfer" at bounding box center [578, 218] width 263 height 18
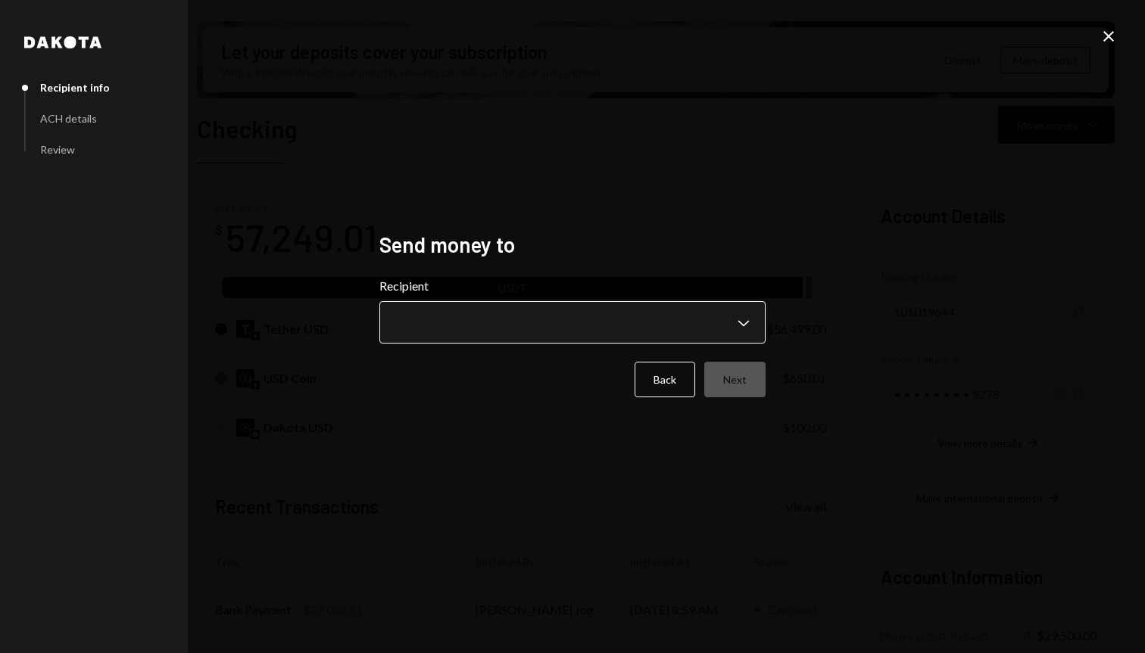
click at [435, 319] on body "G Graphiti Inc Caret Down Home Home Inbox Inbox Activities Transactions Account…" at bounding box center [572, 326] width 1145 height 653
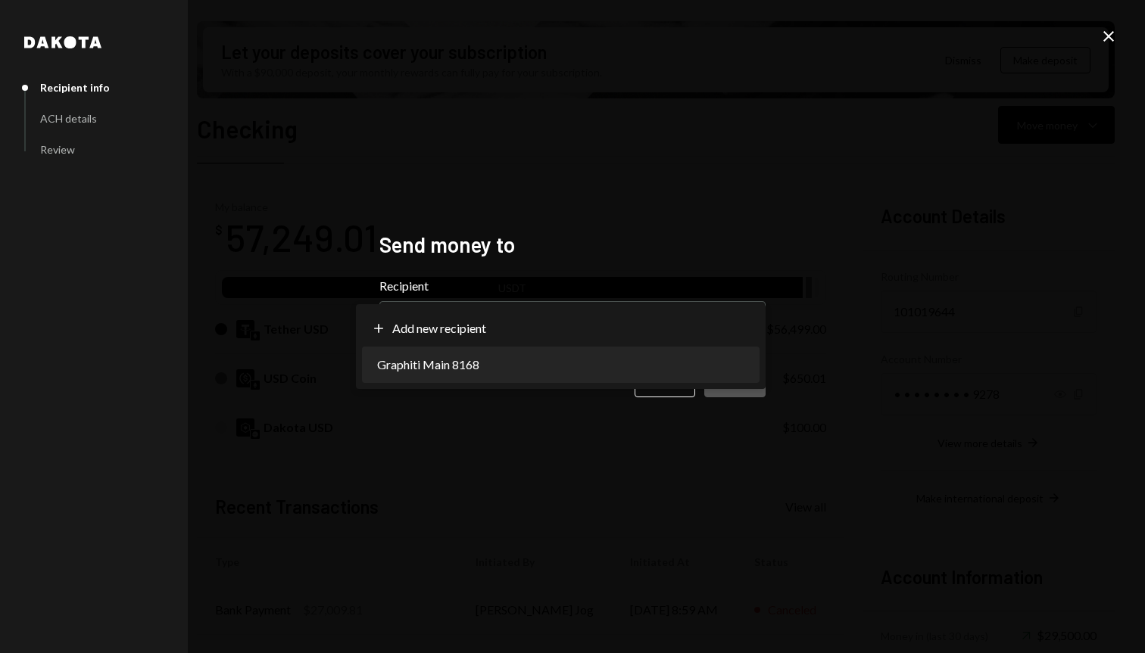
select select "**********"
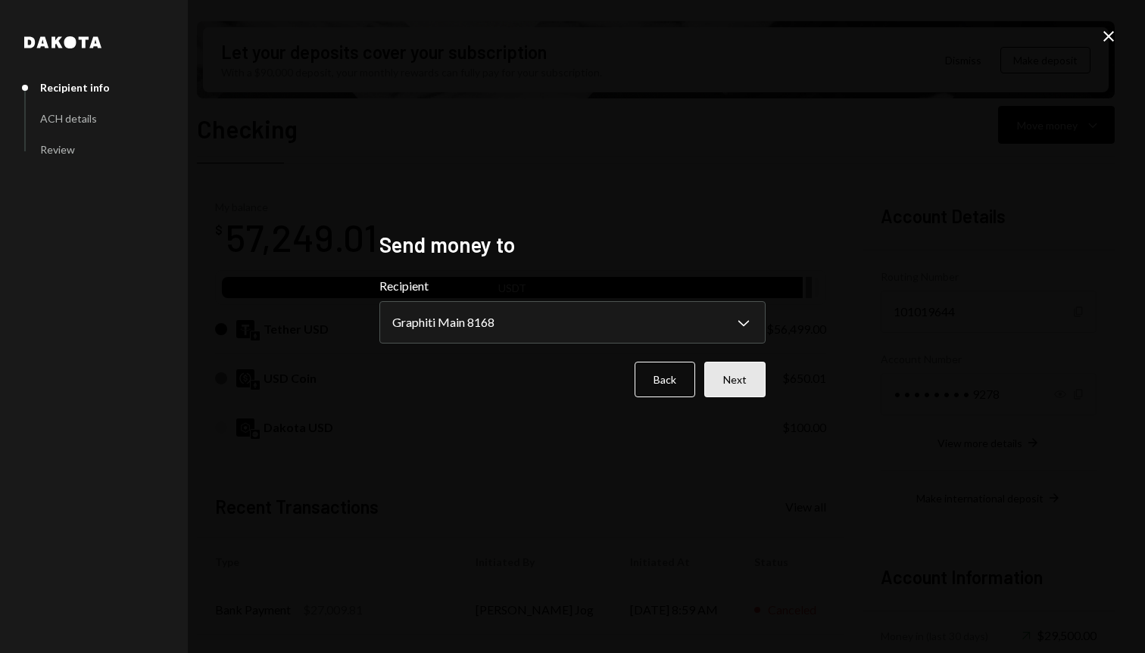
click at [728, 382] on button "Next" at bounding box center [734, 380] width 61 height 36
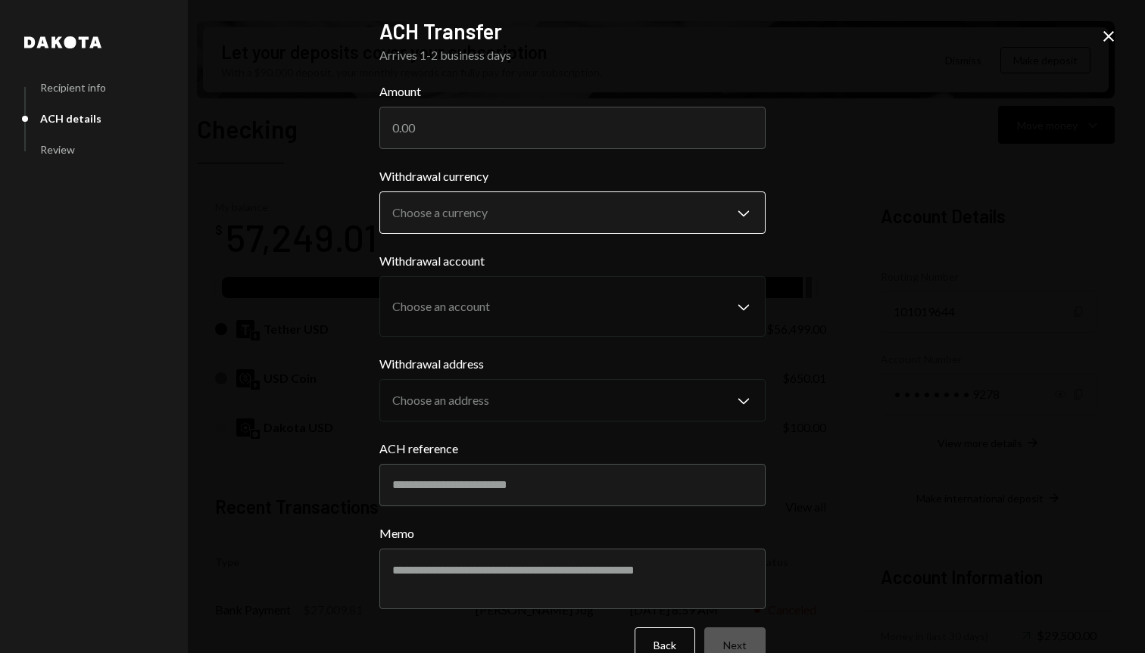
click at [555, 210] on body "G Graphiti Inc Caret Down Home Home Inbox Inbox Activities Transactions Account…" at bounding box center [572, 326] width 1145 height 653
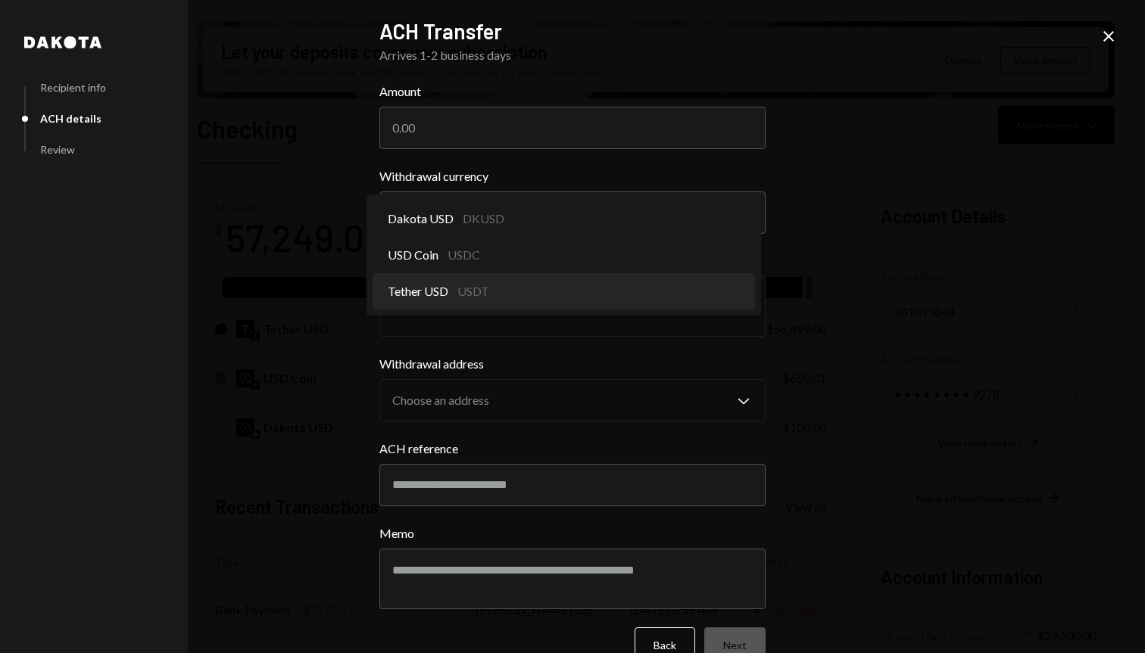
select select "****"
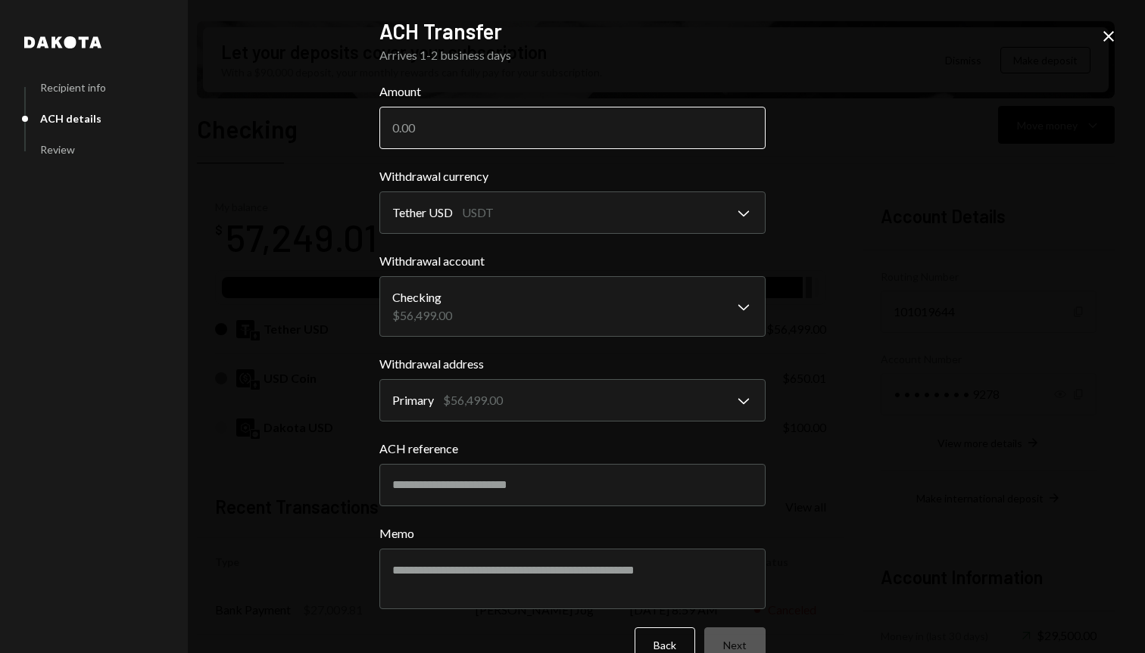
click at [507, 145] on input "Amount" at bounding box center [572, 128] width 386 height 42
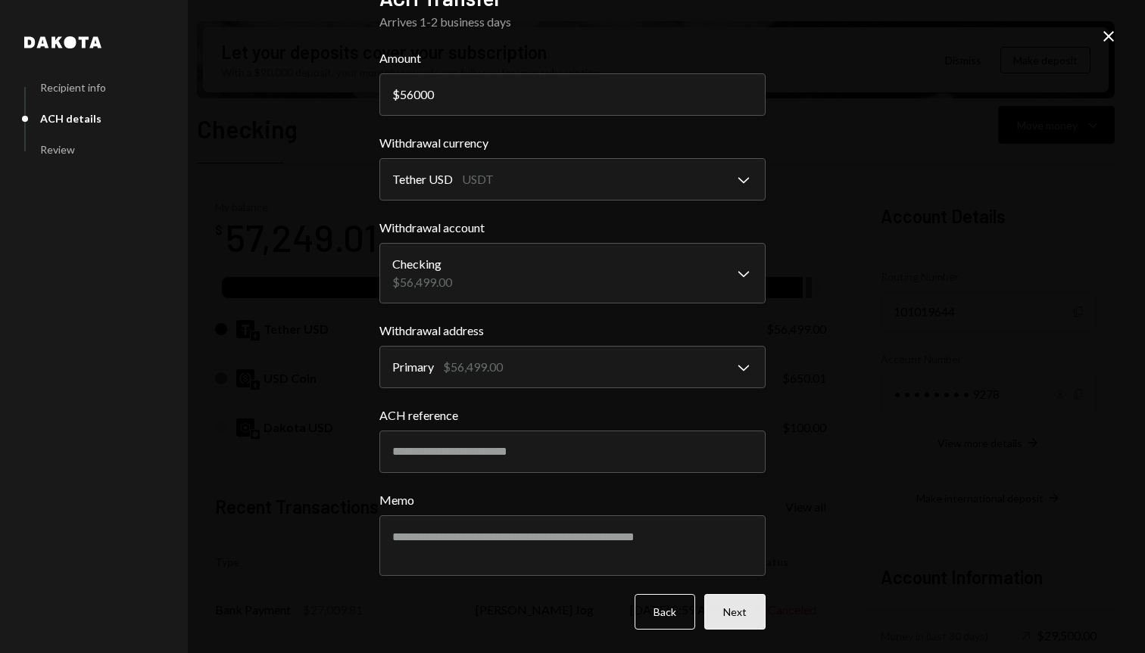
type input "56000"
click at [709, 606] on button "Next" at bounding box center [734, 612] width 61 height 36
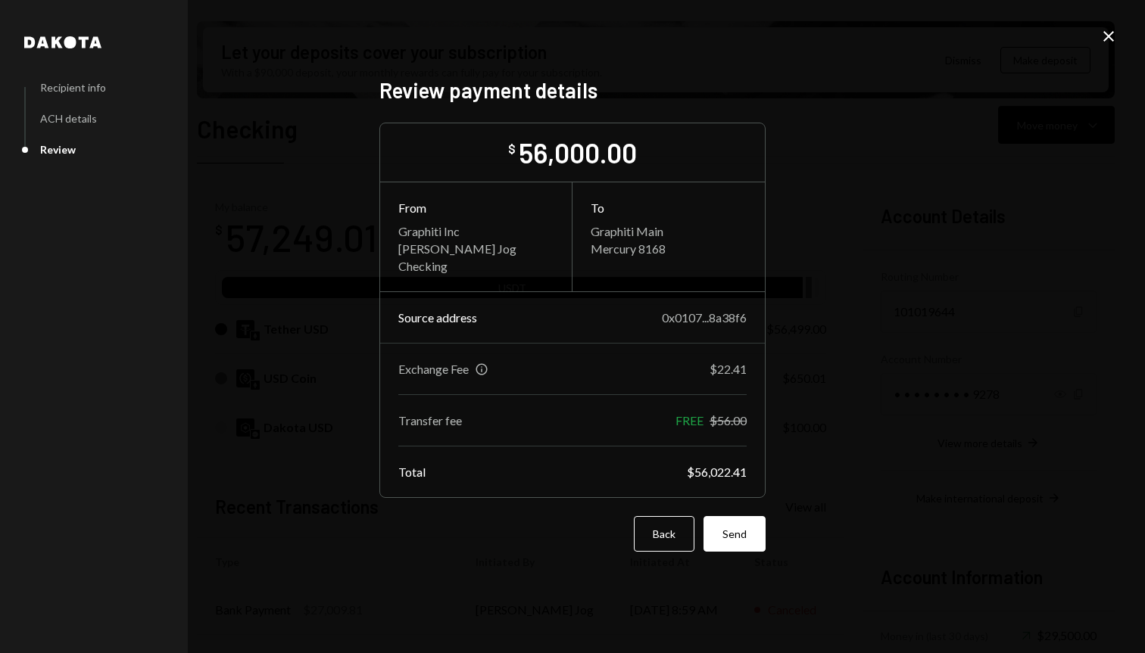
scroll to position [0, 0]
click at [718, 541] on button "Send" at bounding box center [734, 534] width 62 height 36
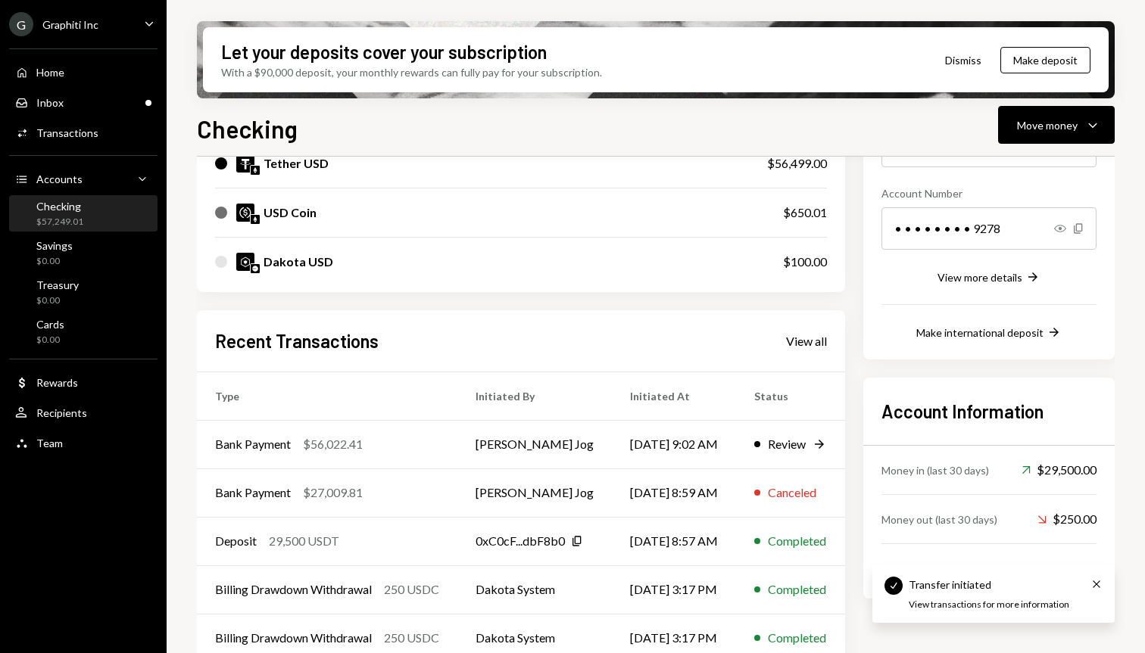
scroll to position [225, 0]
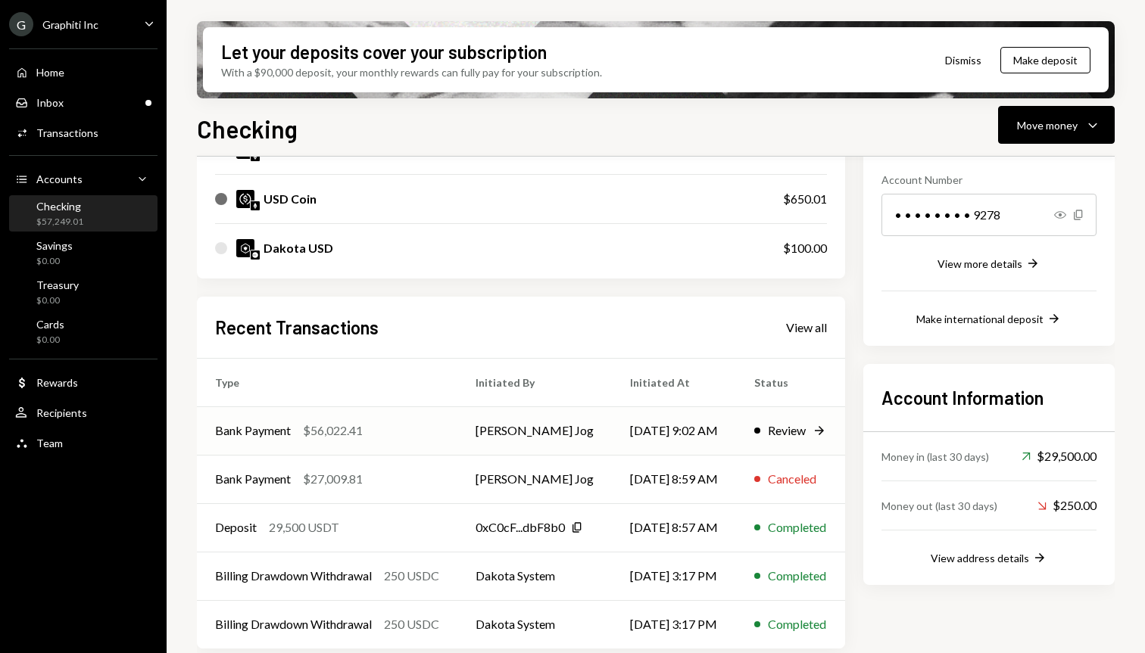
click at [750, 429] on td "Review Right Arrow" at bounding box center [790, 431] width 109 height 48
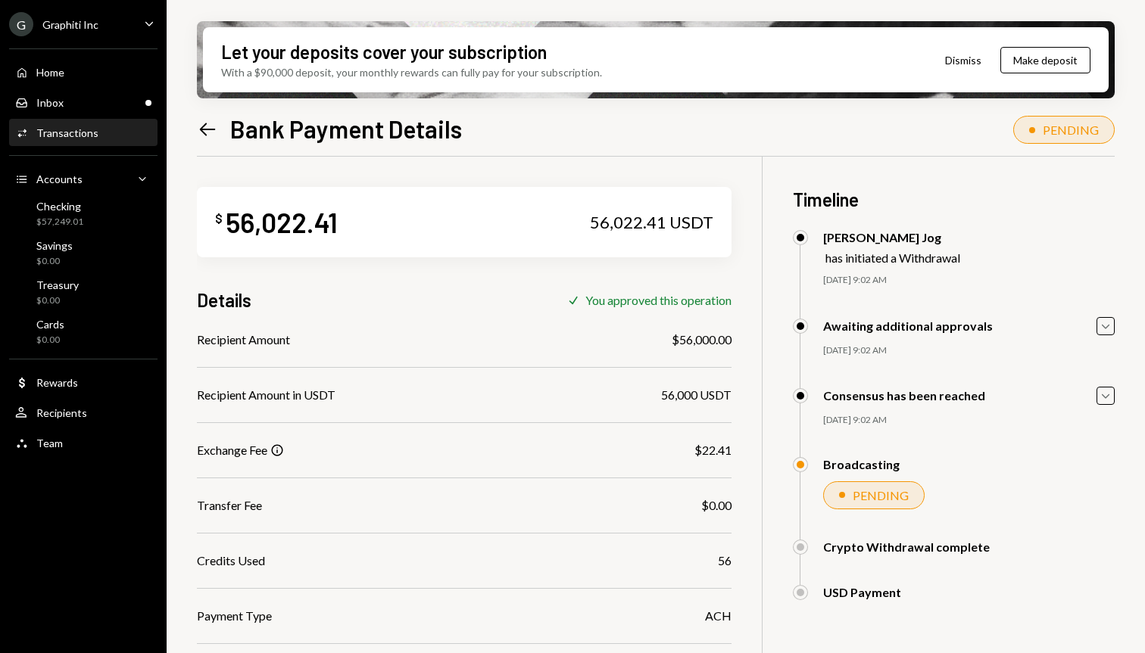
click at [64, 30] on div "G Graphiti Inc" at bounding box center [53, 24] width 89 height 24
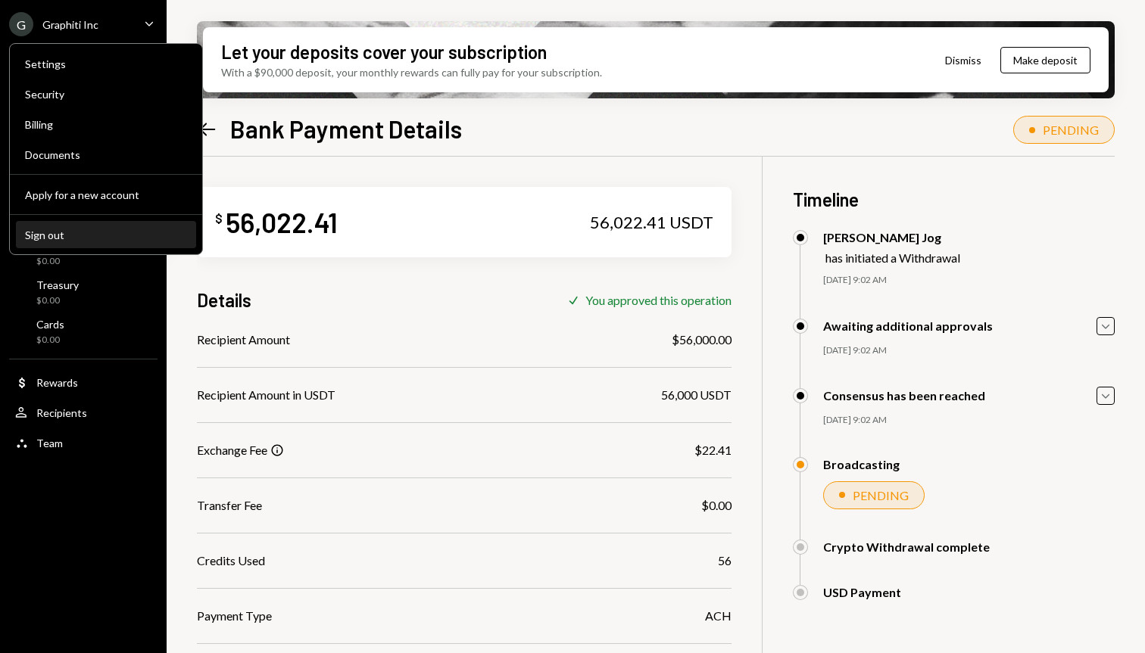
click at [55, 232] on div "Sign out" at bounding box center [106, 235] width 162 height 13
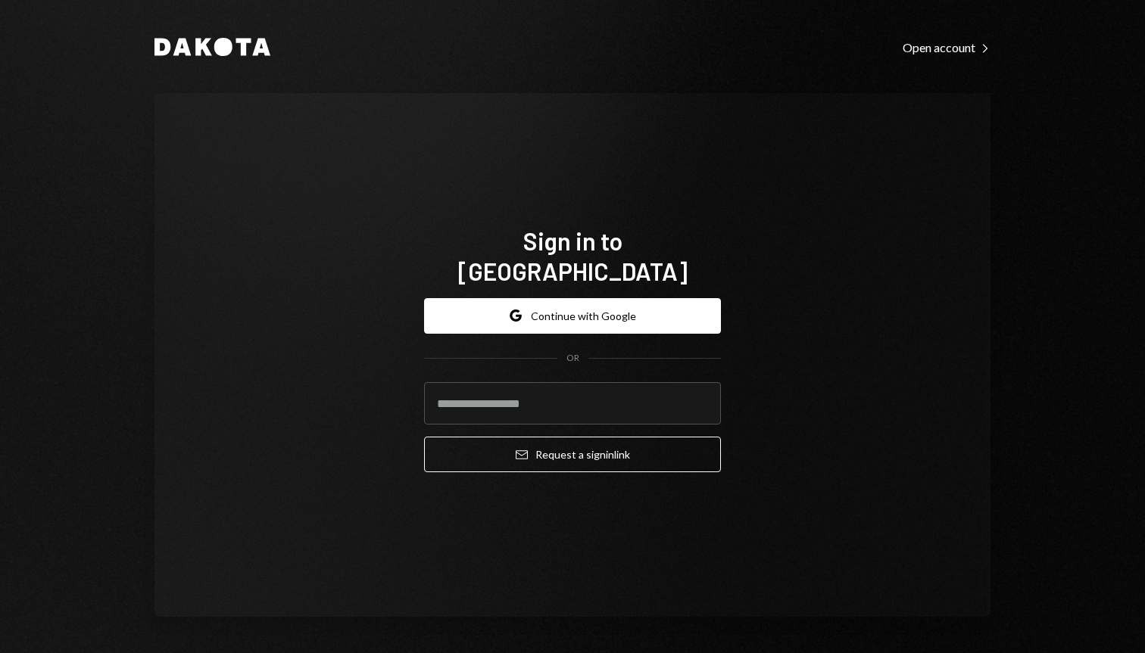
click at [512, 83] on div "Dakota Open account Right Caret Sign in to [GEOGRAPHIC_DATA] Google Continue wi…" at bounding box center [572, 326] width 909 height 653
click at [936, 128] on div "Sign in to [GEOGRAPHIC_DATA] Google Continue with Google OR Email Request a sig…" at bounding box center [572, 355] width 836 height 524
click at [803, 185] on div "Sign in to [GEOGRAPHIC_DATA] Google Continue with Google OR Email Request a sig…" at bounding box center [572, 355] width 836 height 524
